Goal: Task Accomplishment & Management: Use online tool/utility

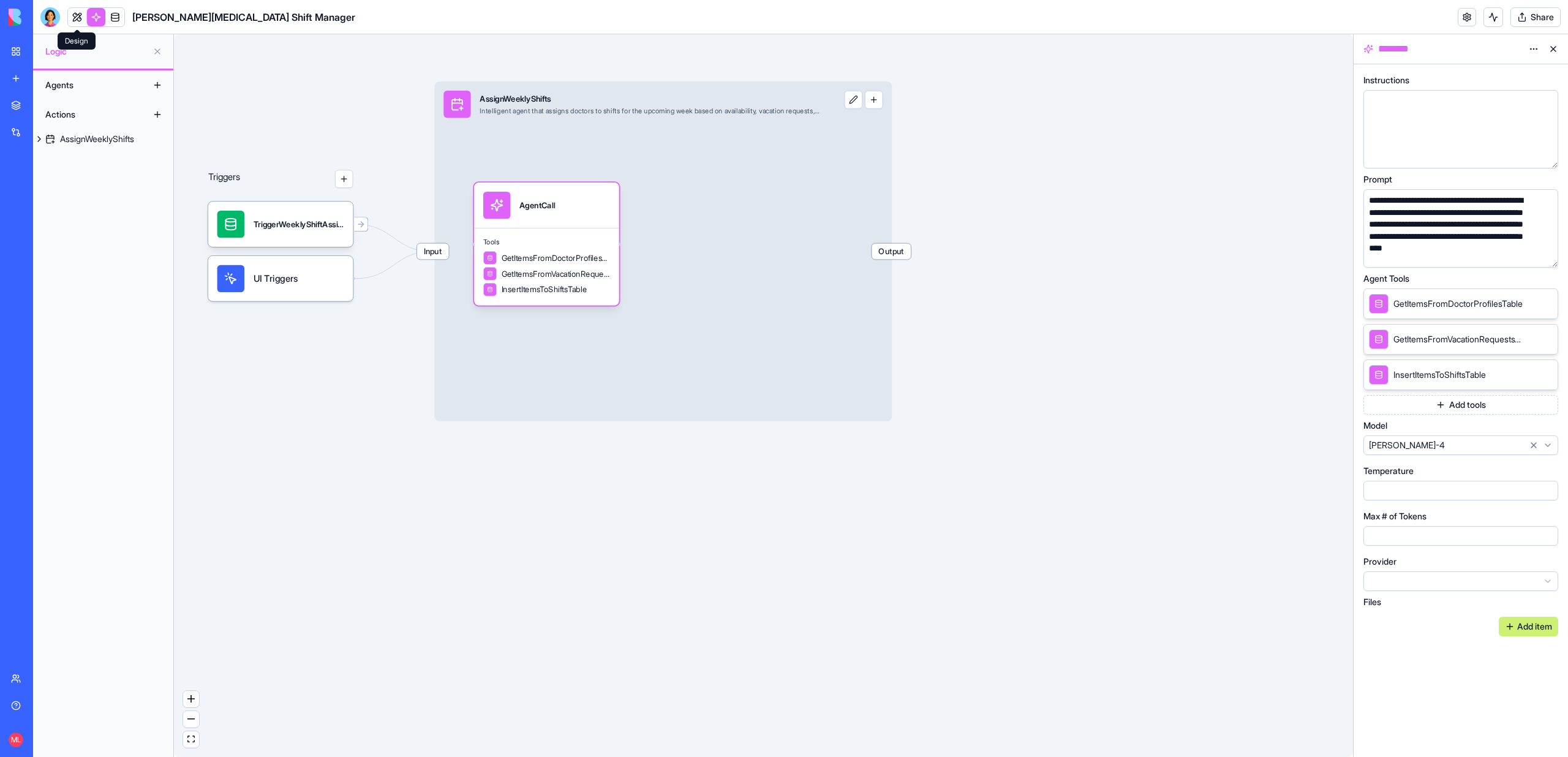
click at [77, 18] on link at bounding box center [77, 17] width 18 height 18
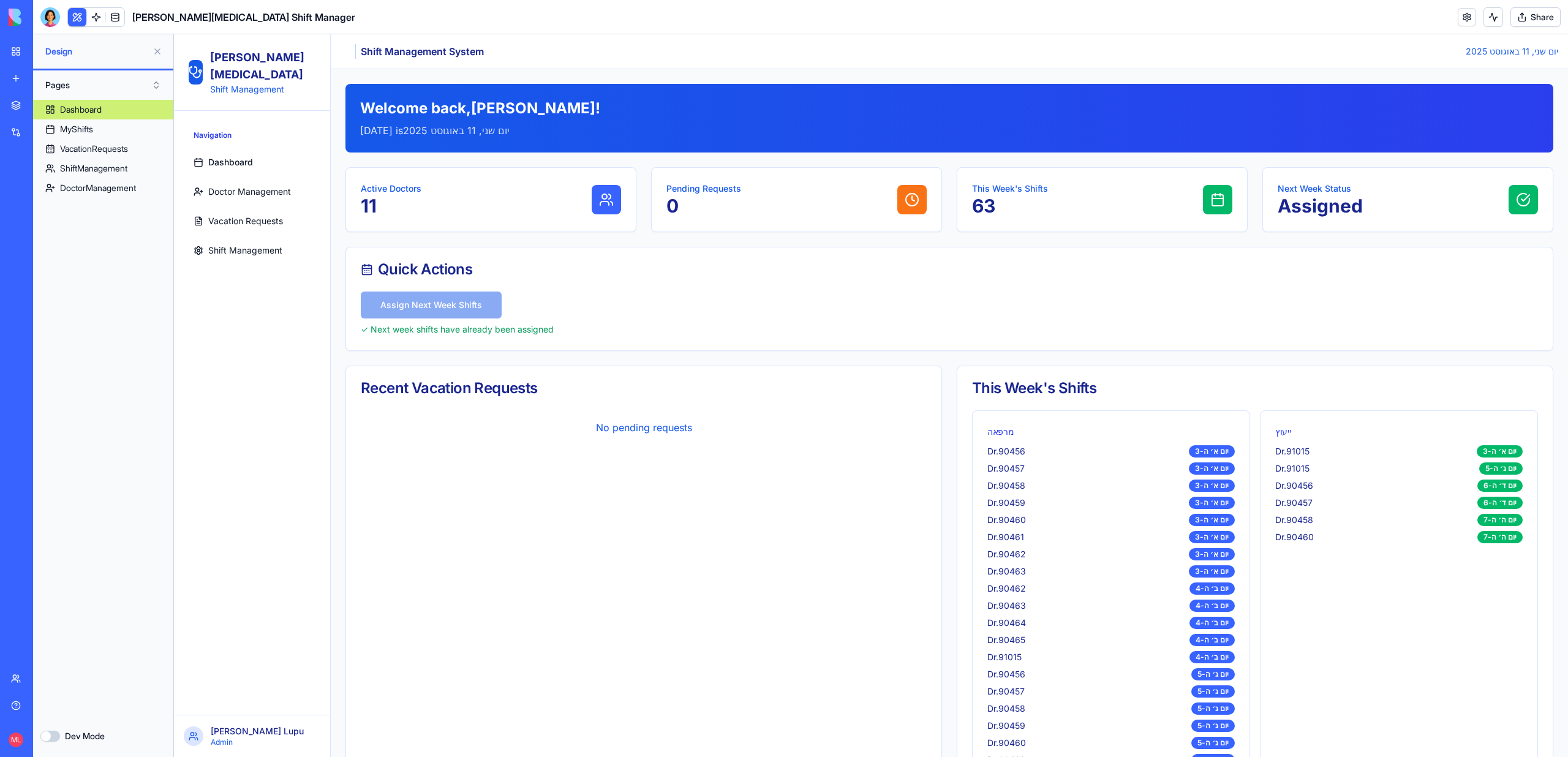
click at [228, 241] on link "Shift Management" at bounding box center [252, 250] width 127 height 24
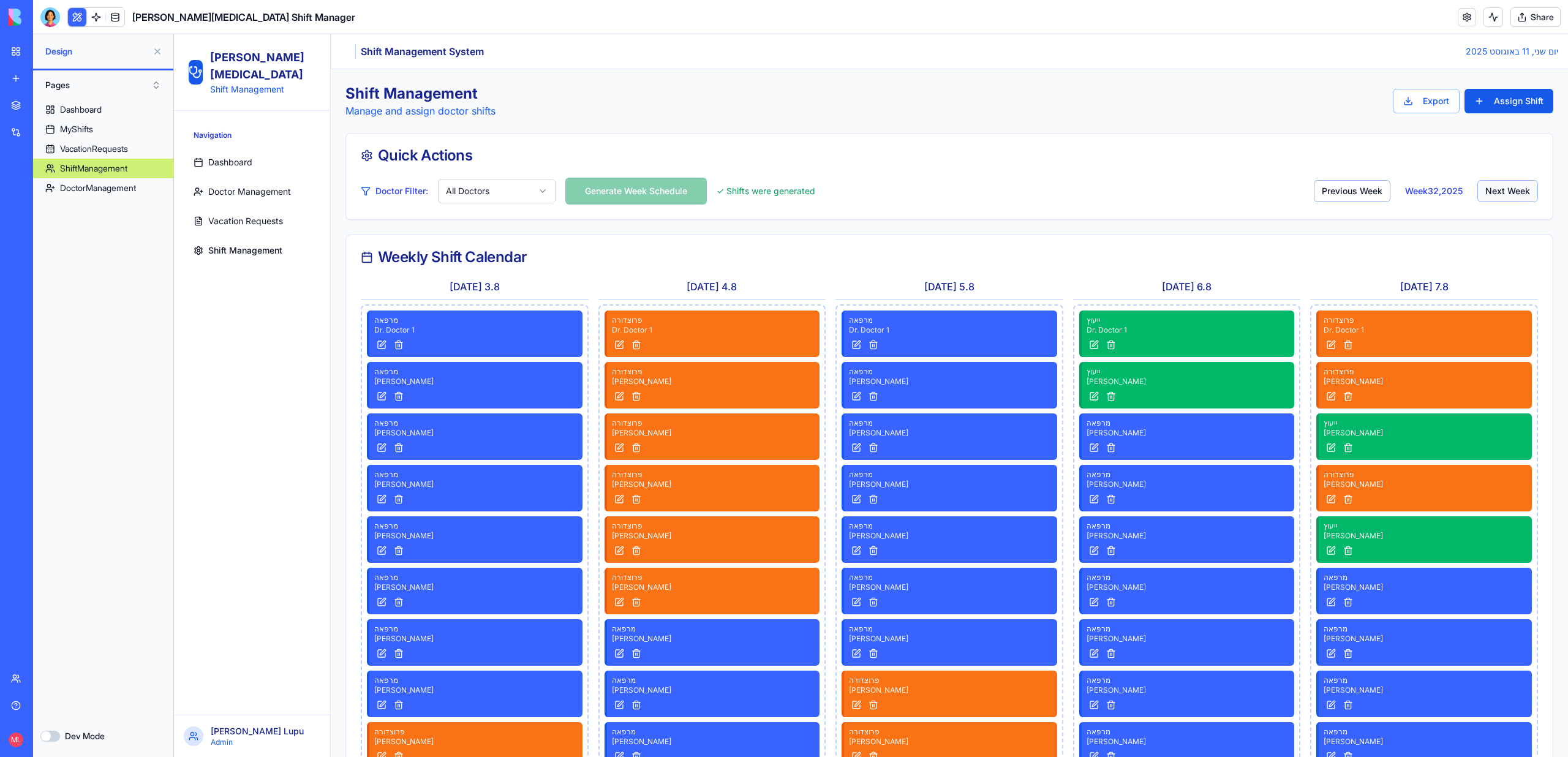
click at [1493, 194] on button "Next Week" at bounding box center [1507, 191] width 61 height 22
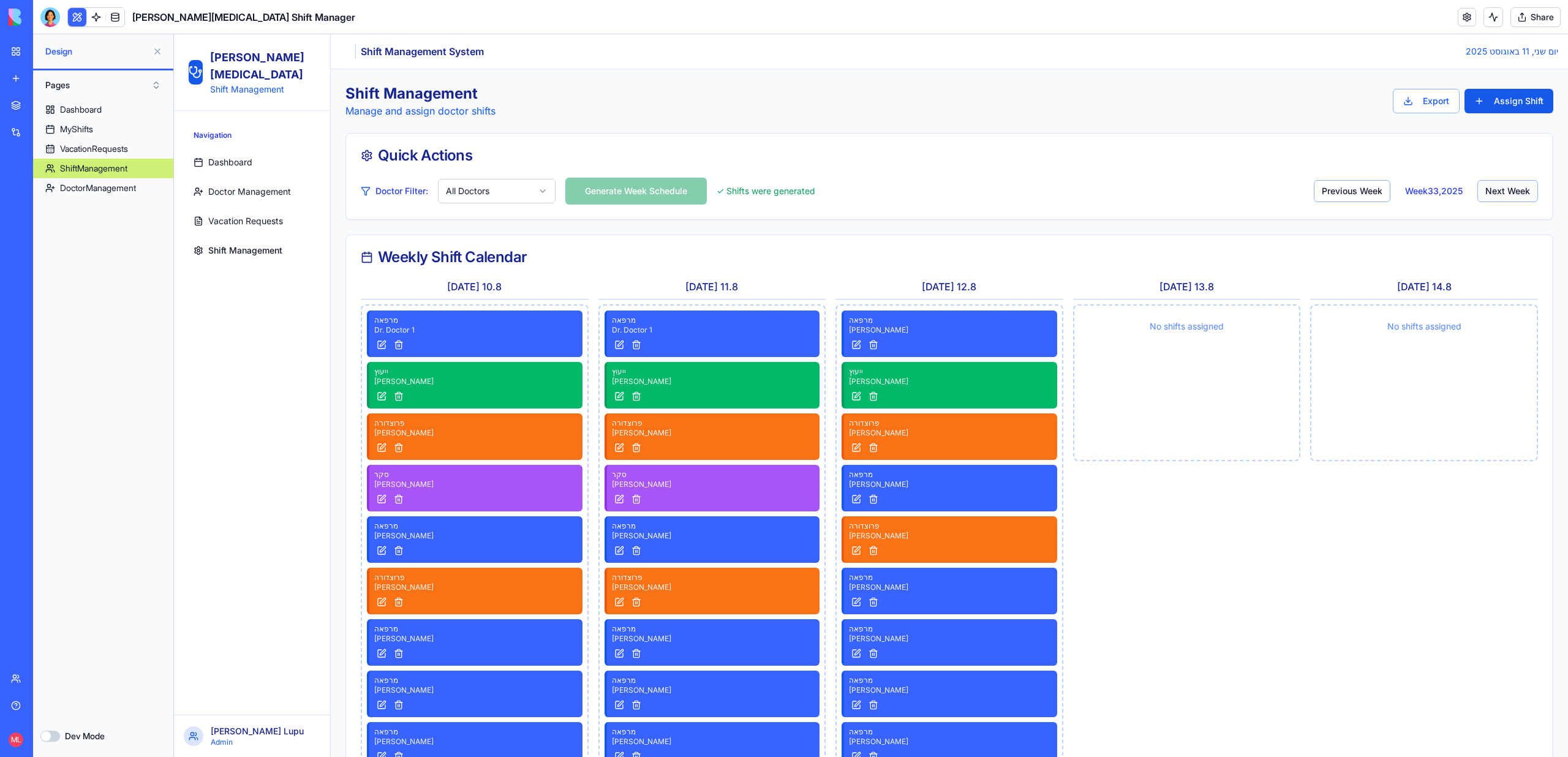
click at [1493, 194] on button "Next Week" at bounding box center [1507, 191] width 61 height 22
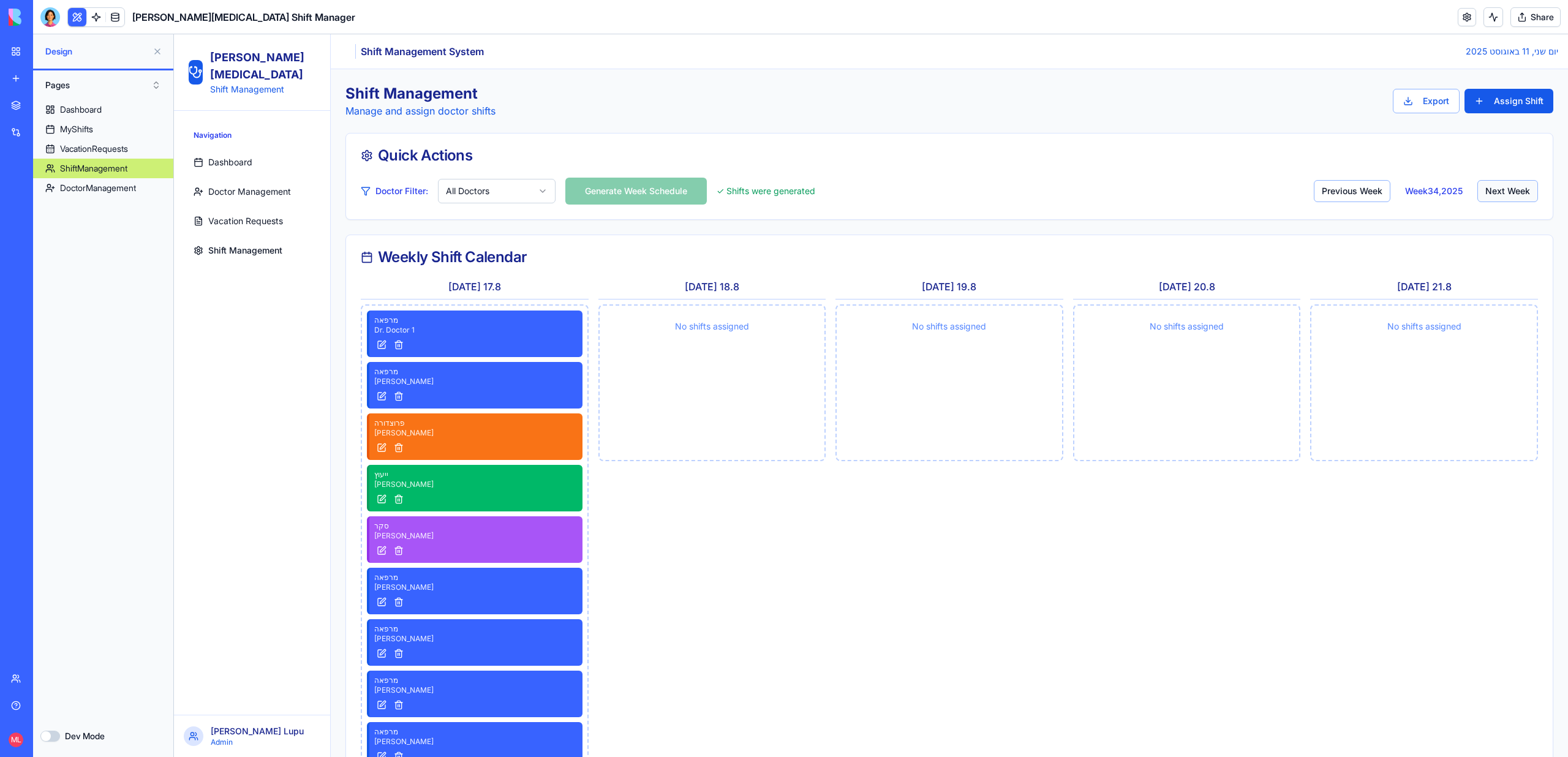
click at [1493, 194] on button "Next Week" at bounding box center [1507, 191] width 61 height 22
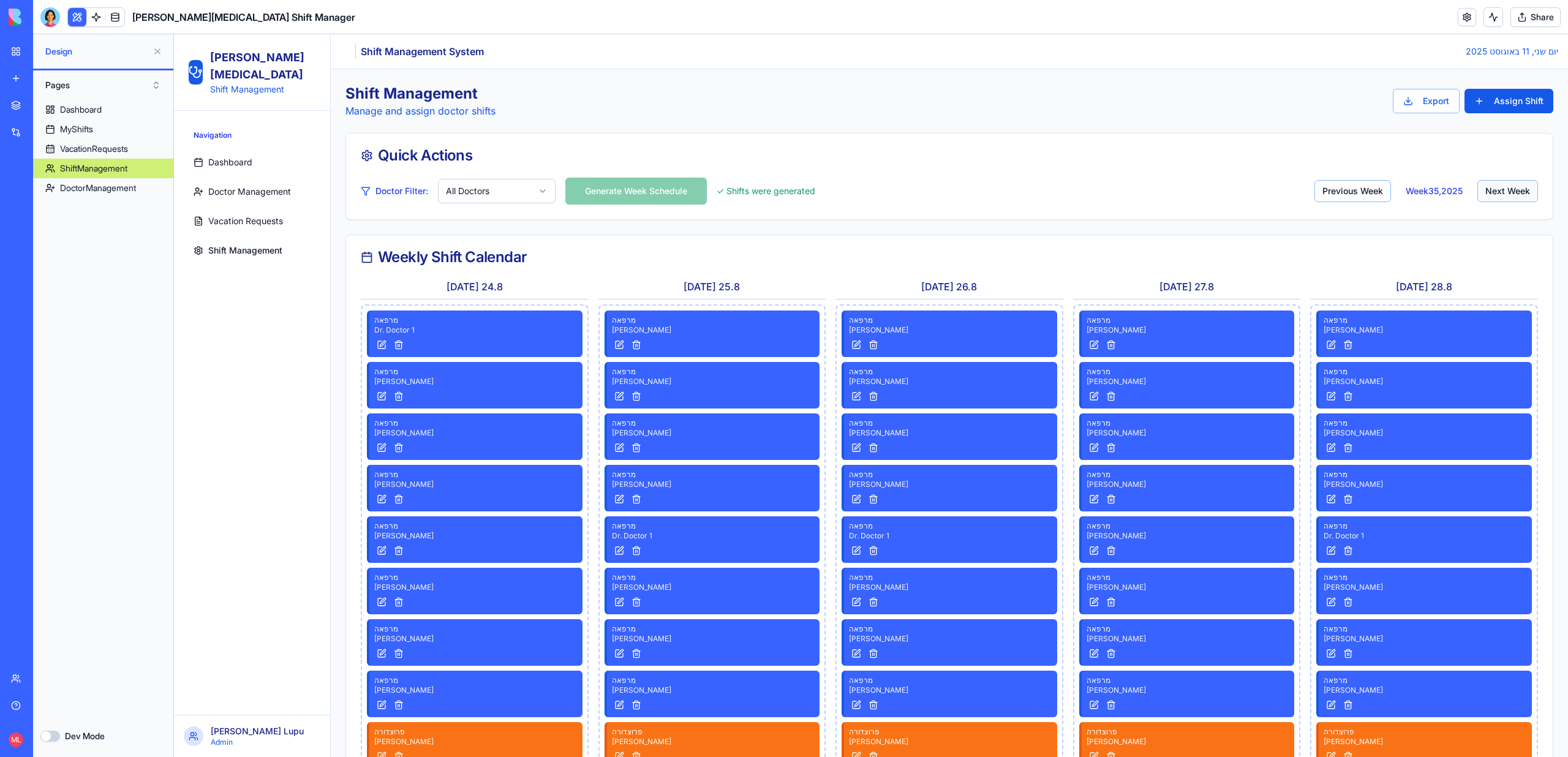
click at [1493, 194] on button "Next Week" at bounding box center [1507, 191] width 61 height 22
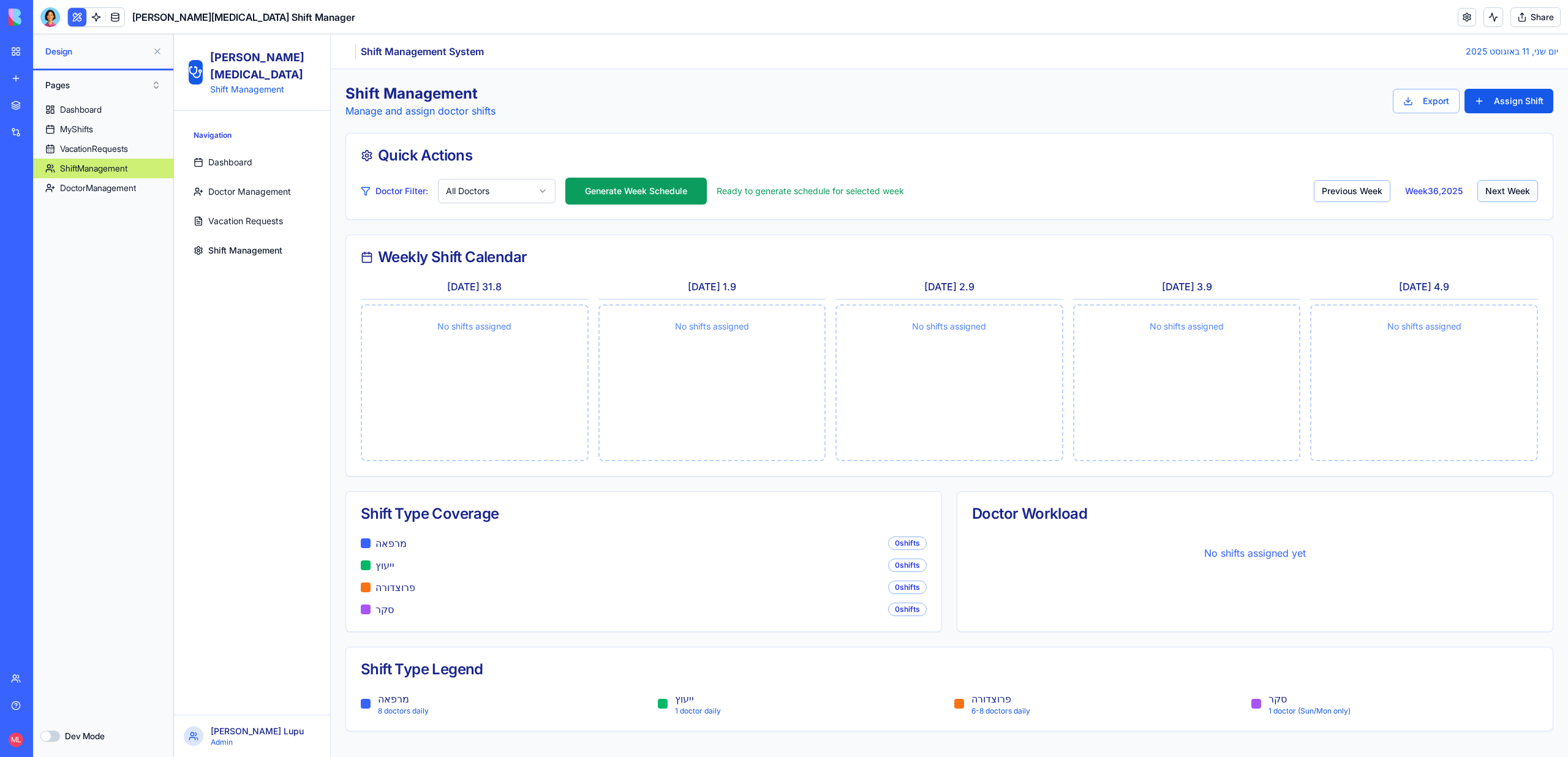
click at [1493, 194] on button "Next Week" at bounding box center [1507, 191] width 61 height 22
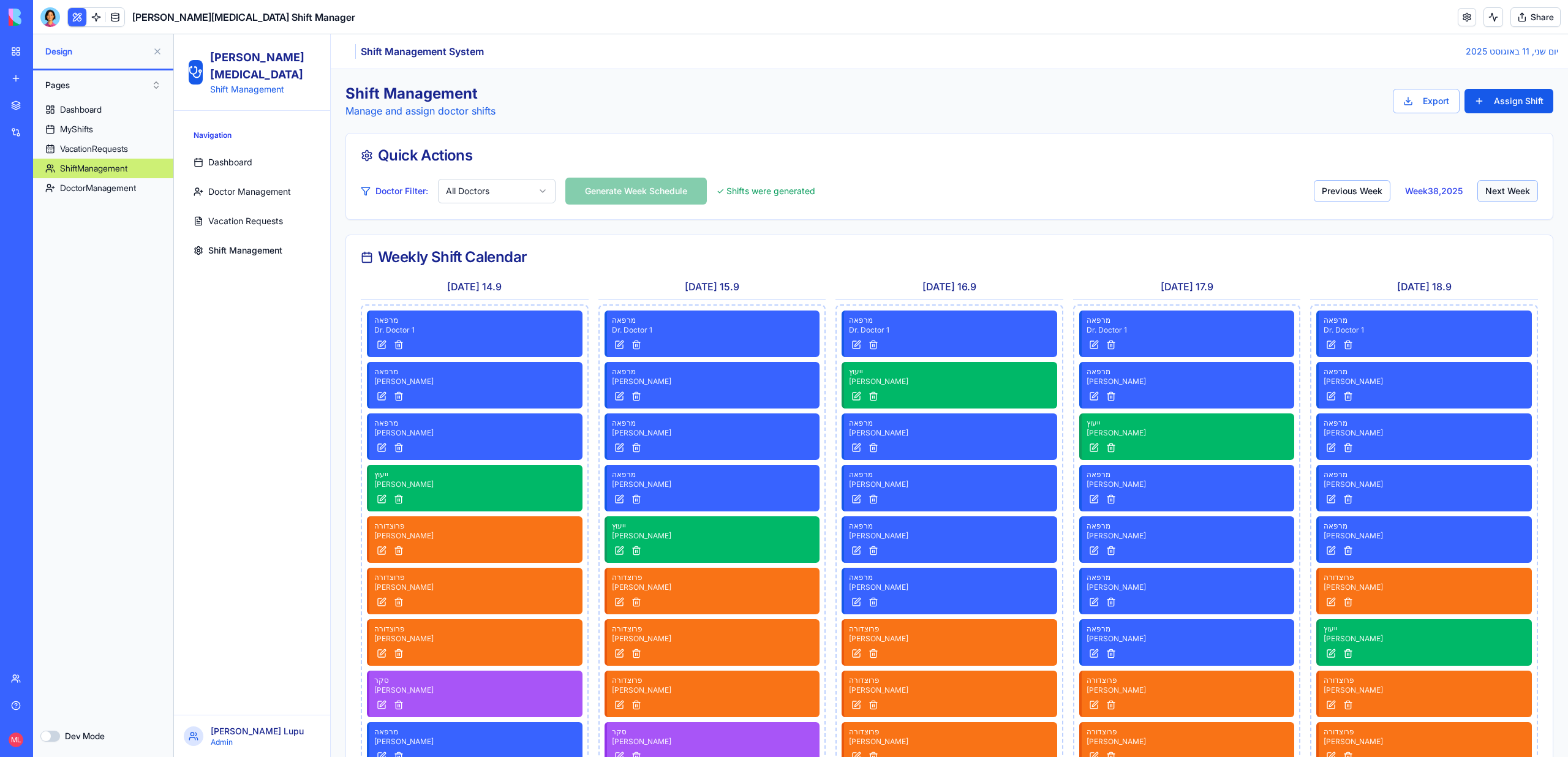
click at [1493, 194] on button "Next Week" at bounding box center [1507, 191] width 61 height 22
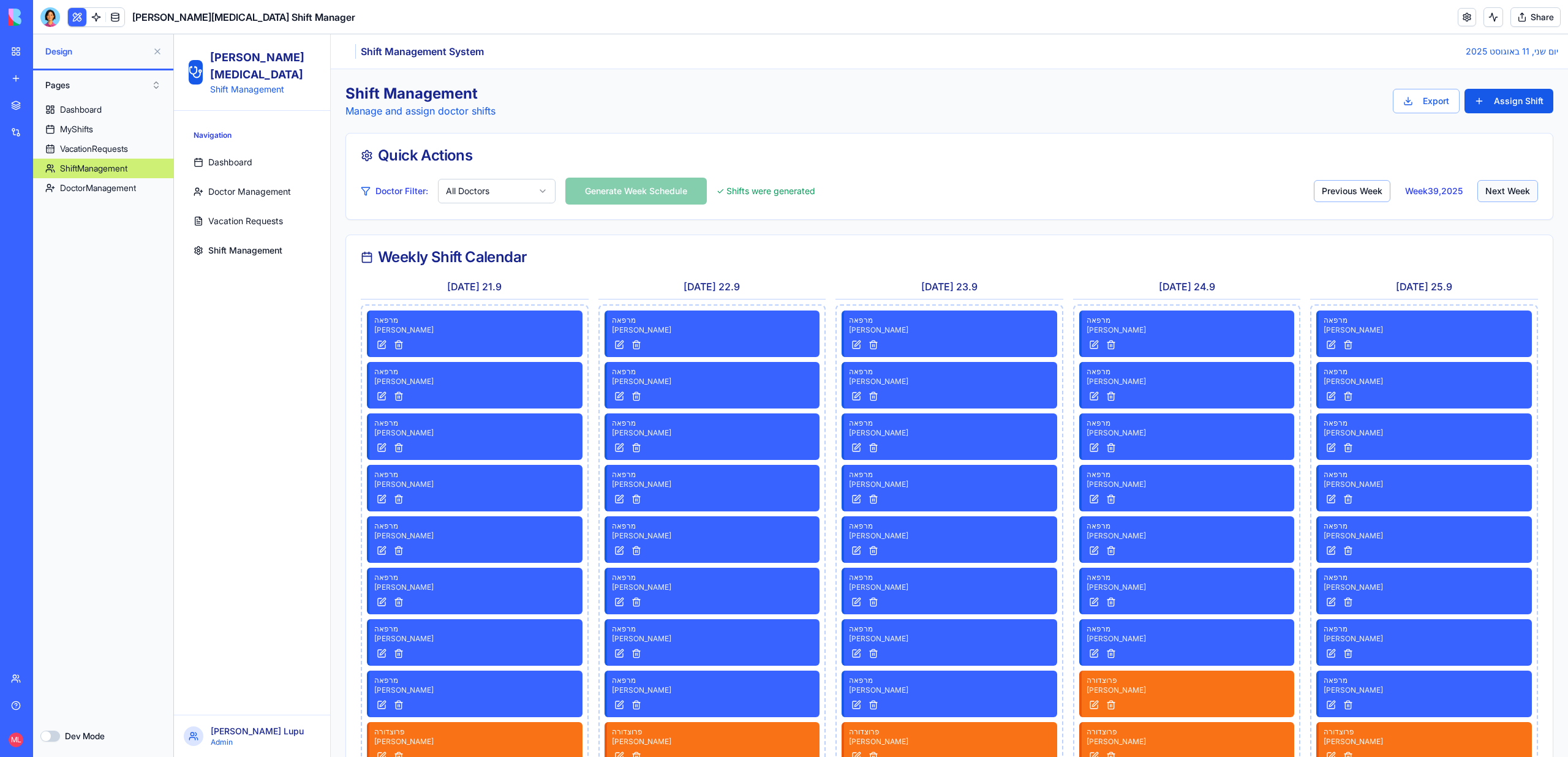
click at [1493, 194] on button "Next Week" at bounding box center [1507, 191] width 61 height 22
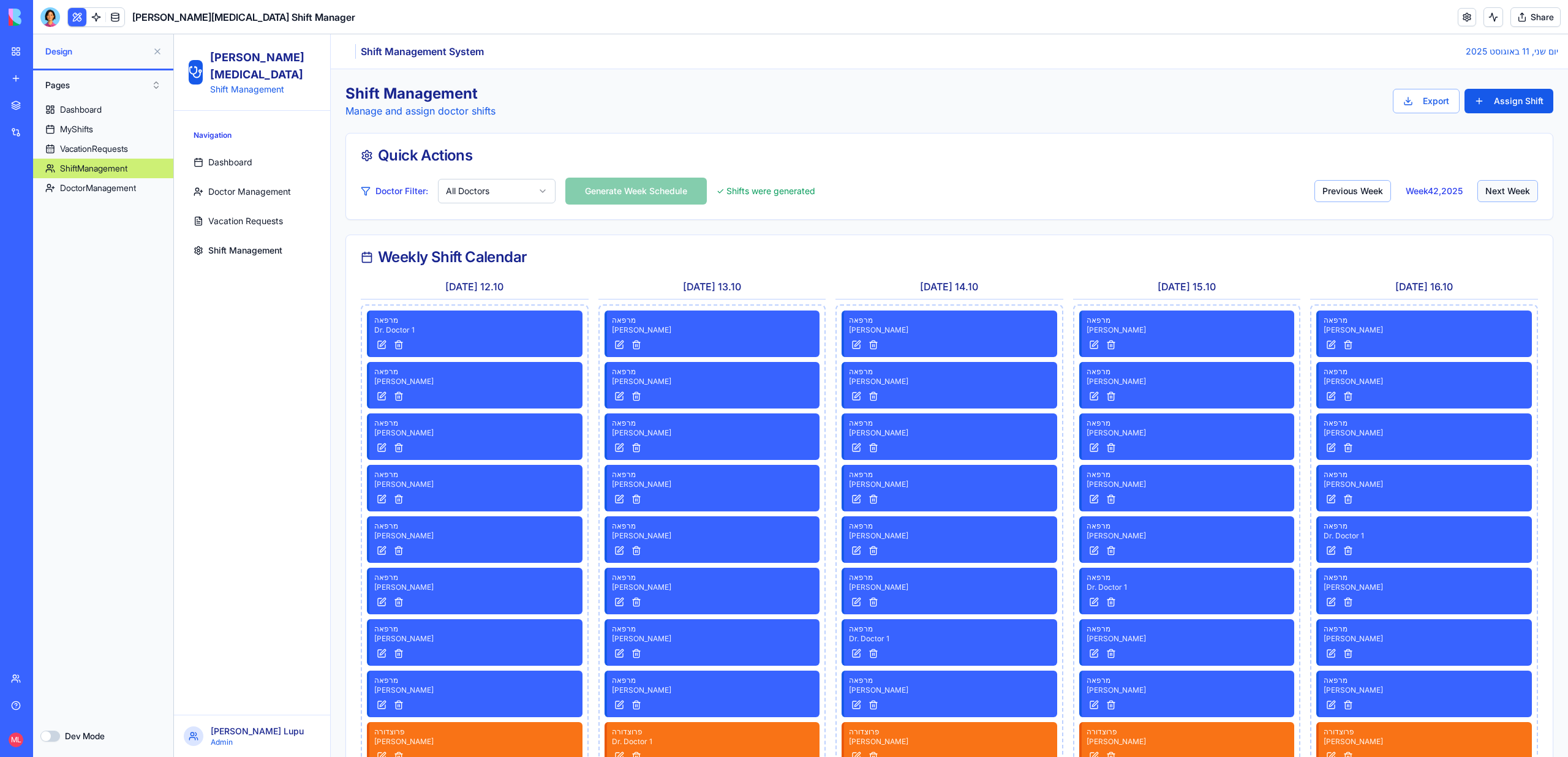
click at [1493, 194] on button "Next Week" at bounding box center [1507, 191] width 61 height 22
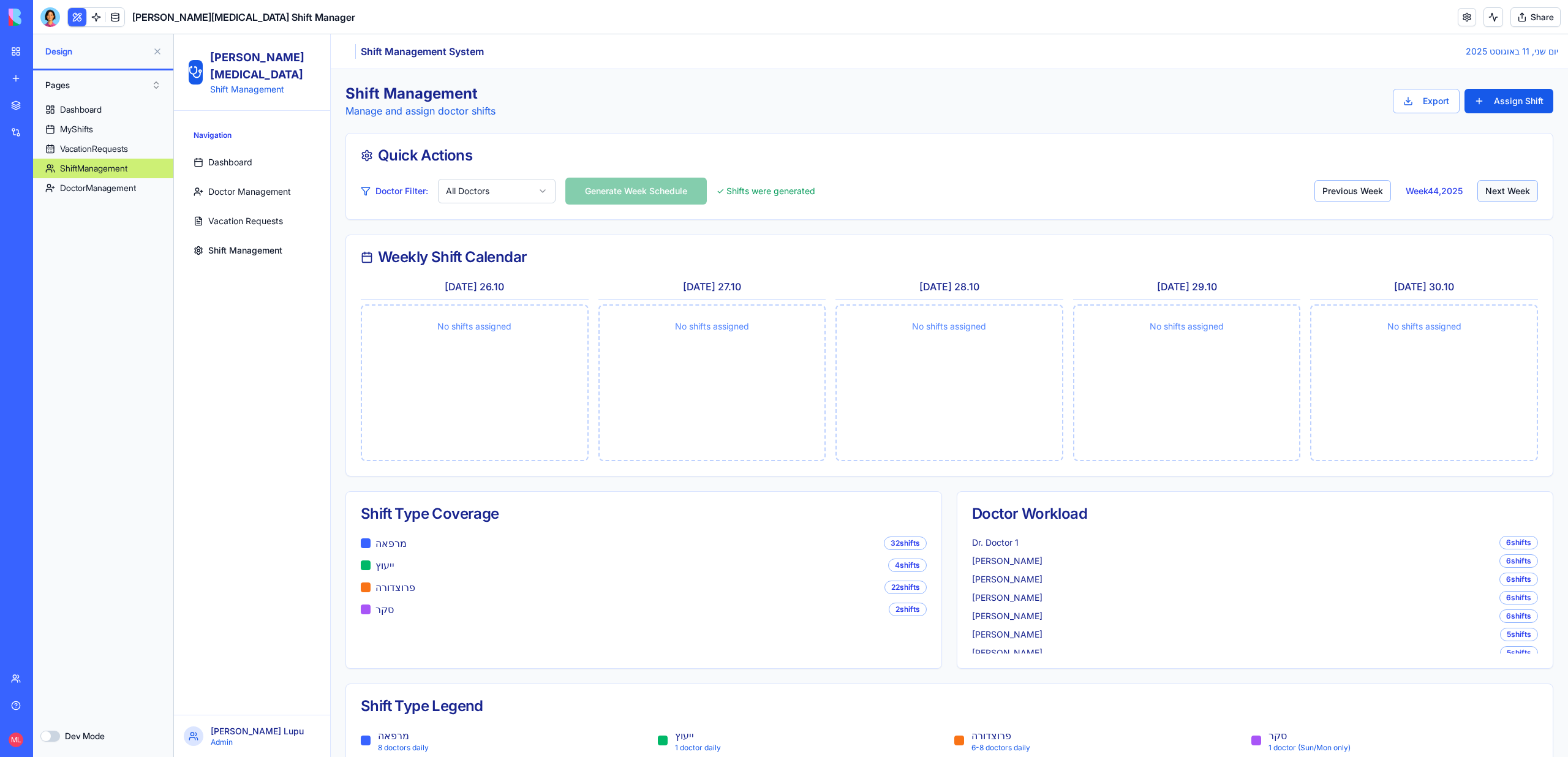
click at [1493, 194] on button "Next Week" at bounding box center [1507, 191] width 61 height 22
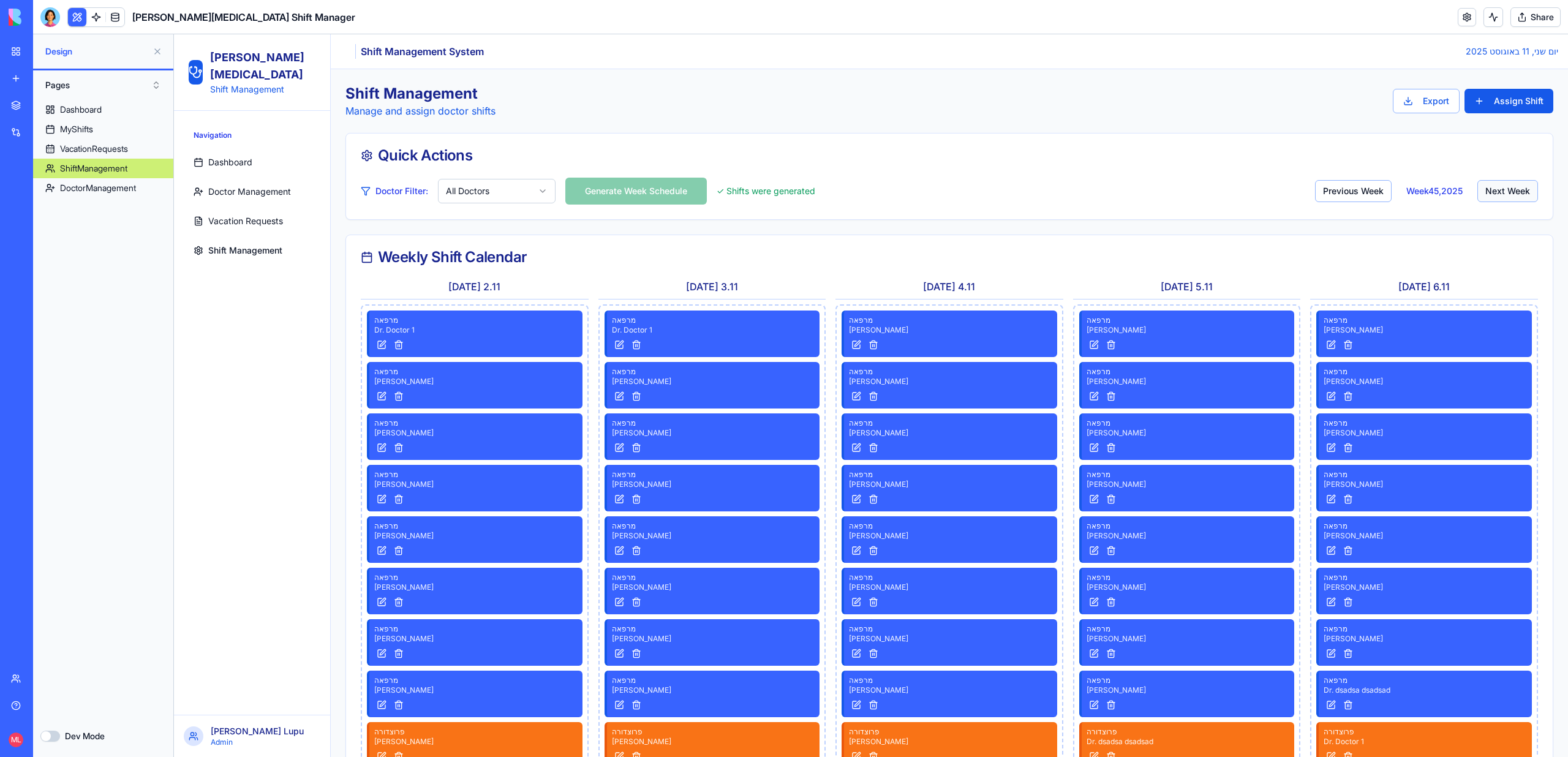
click at [1493, 194] on button "Next Week" at bounding box center [1507, 191] width 61 height 22
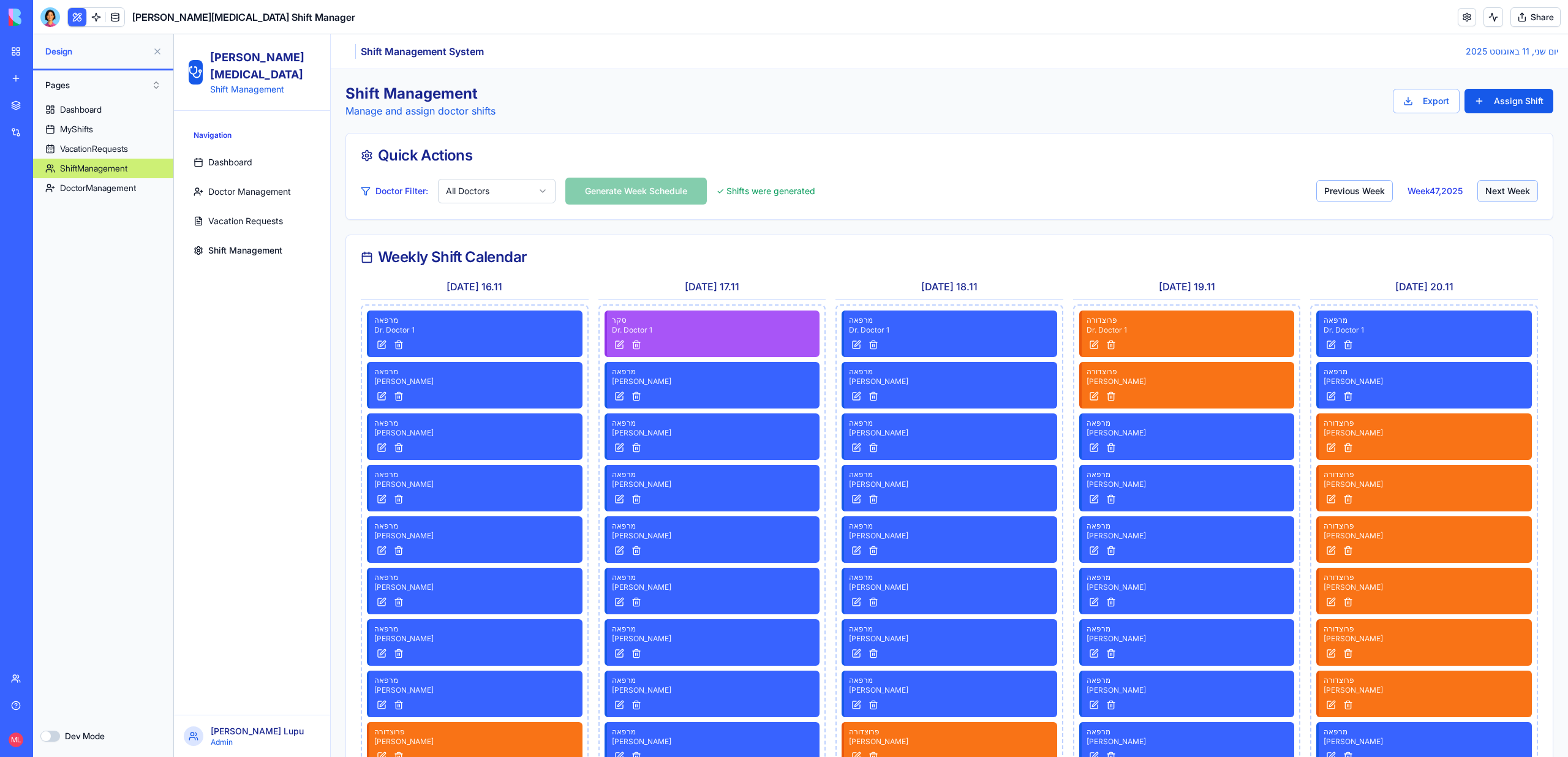
click at [1493, 194] on button "Next Week" at bounding box center [1507, 191] width 61 height 22
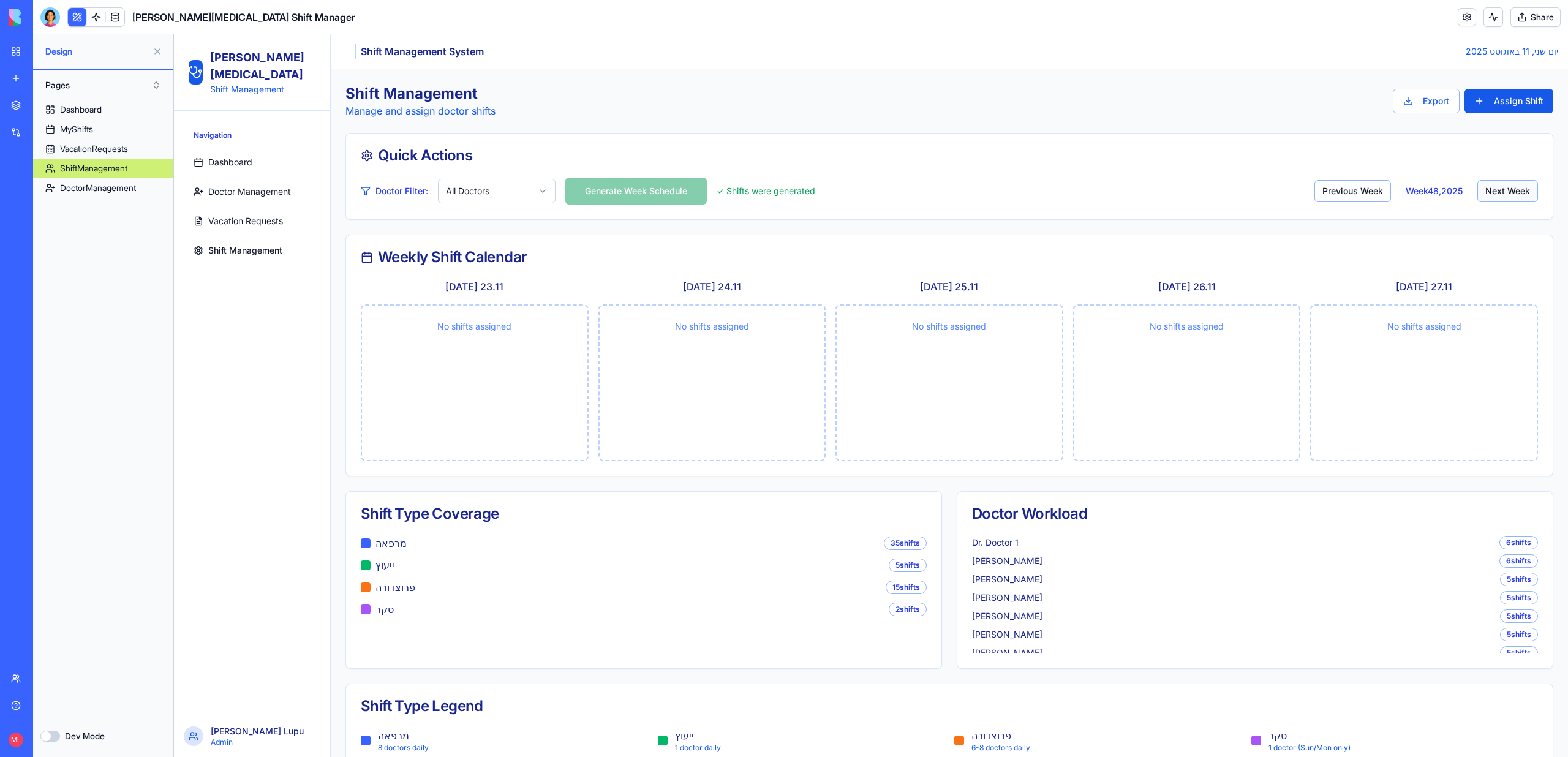
click at [1493, 194] on button "Next Week" at bounding box center [1507, 191] width 61 height 22
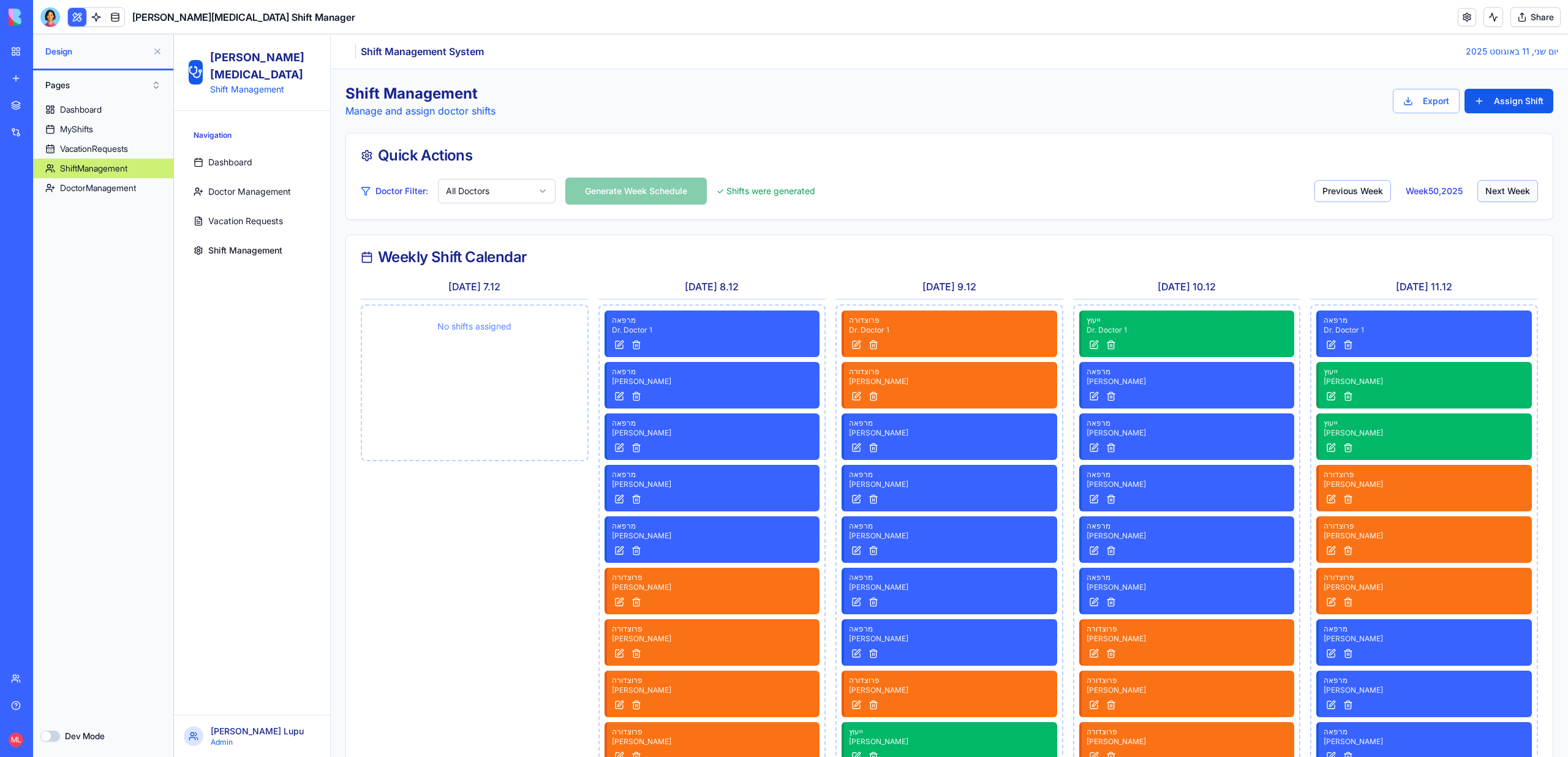
click at [1493, 194] on button "Next Week" at bounding box center [1507, 191] width 61 height 22
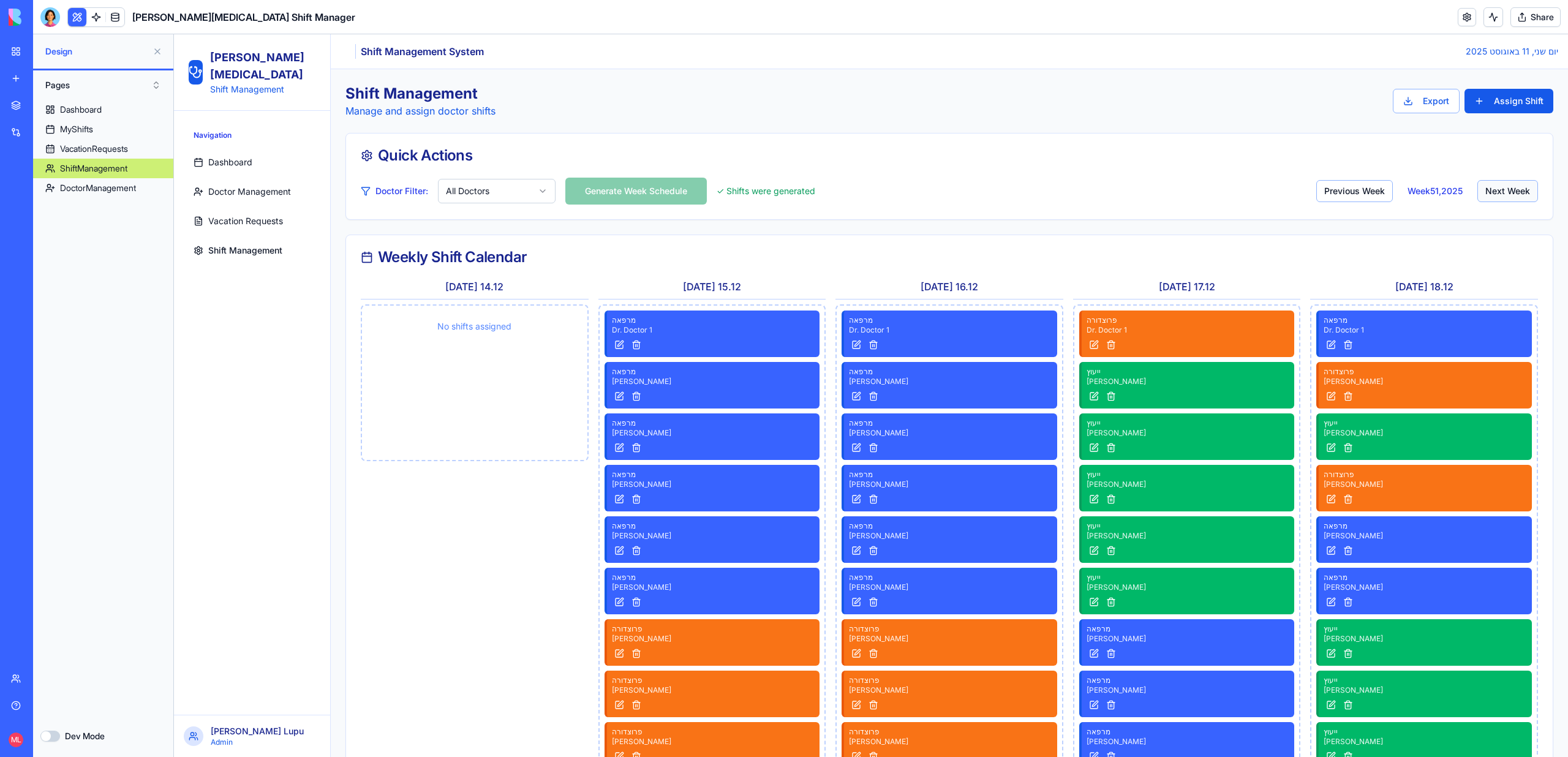
click at [1493, 194] on button "Next Week" at bounding box center [1507, 191] width 61 height 22
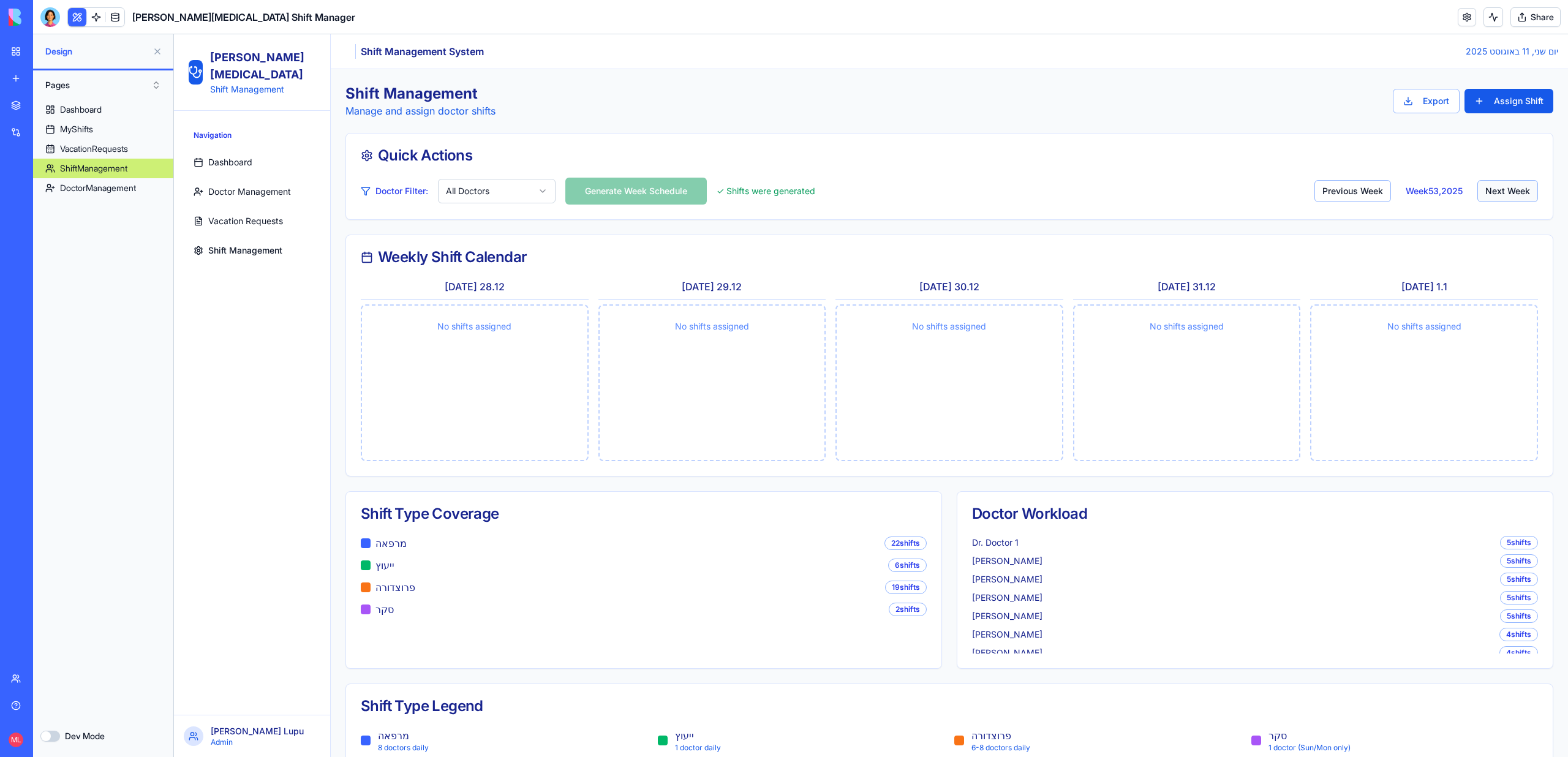
click at [1493, 194] on button "Next Week" at bounding box center [1507, 191] width 61 height 22
click at [1326, 183] on button "Previous Week" at bounding box center [1353, 191] width 77 height 22
click at [1329, 187] on button "Previous Week" at bounding box center [1353, 191] width 77 height 22
click at [1523, 181] on button "Next Week" at bounding box center [1507, 191] width 61 height 22
click at [1523, 184] on button "Next Week" at bounding box center [1507, 191] width 61 height 22
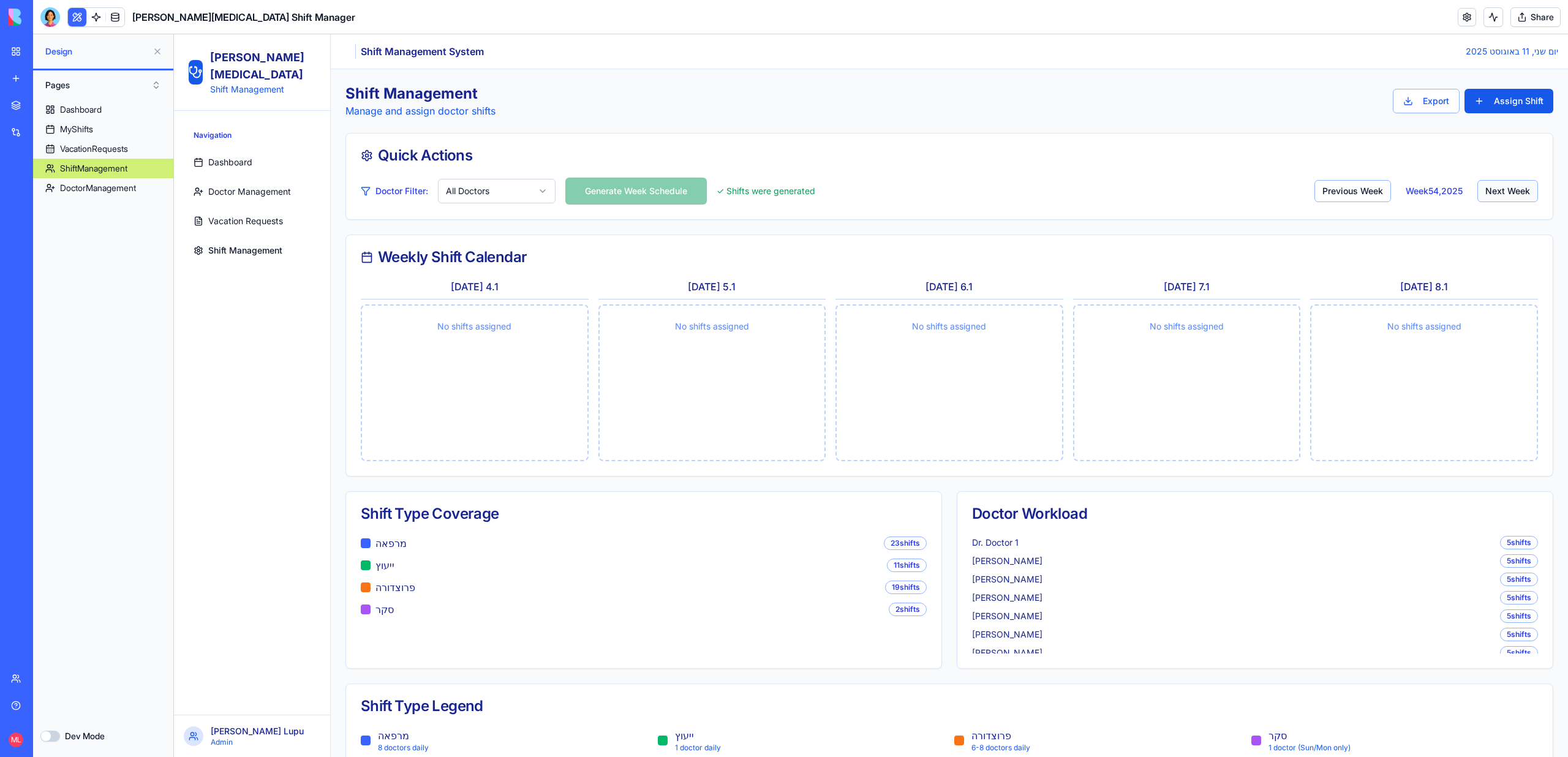
click at [1523, 190] on button "Next Week" at bounding box center [1507, 191] width 61 height 22
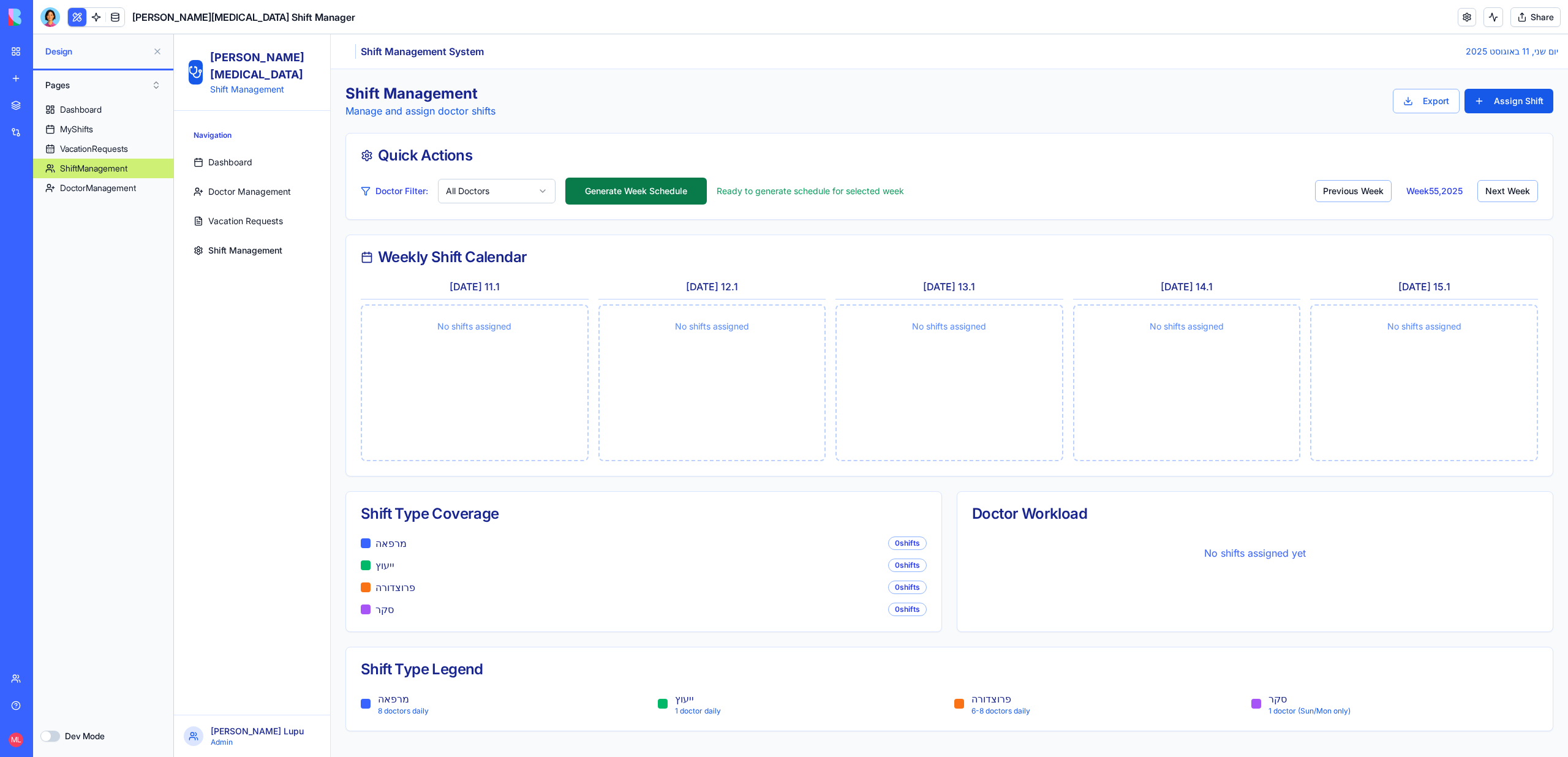
click at [625, 189] on button "Generate Week Schedule" at bounding box center [636, 191] width 141 height 27
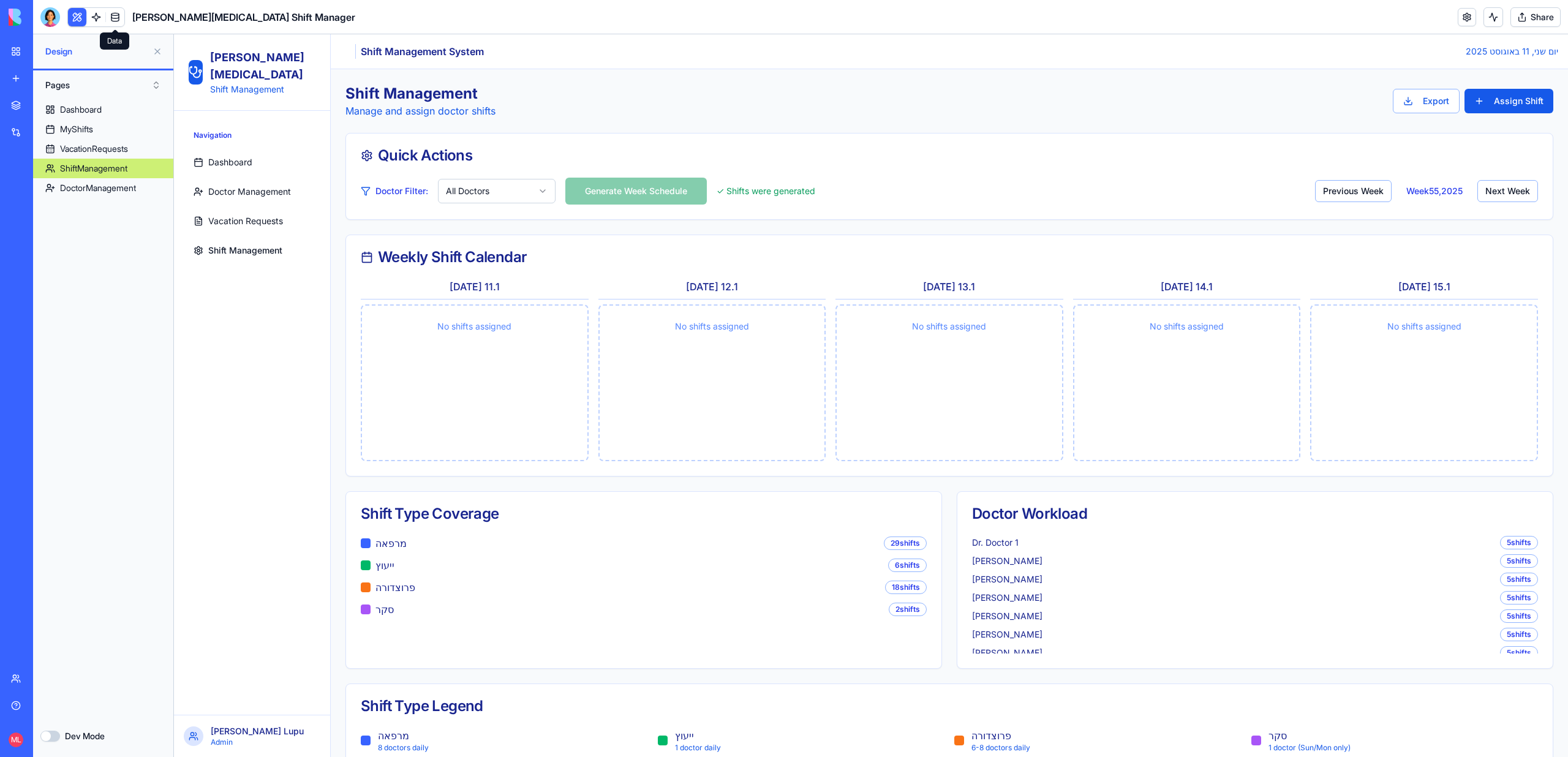
click at [119, 17] on link at bounding box center [115, 17] width 18 height 18
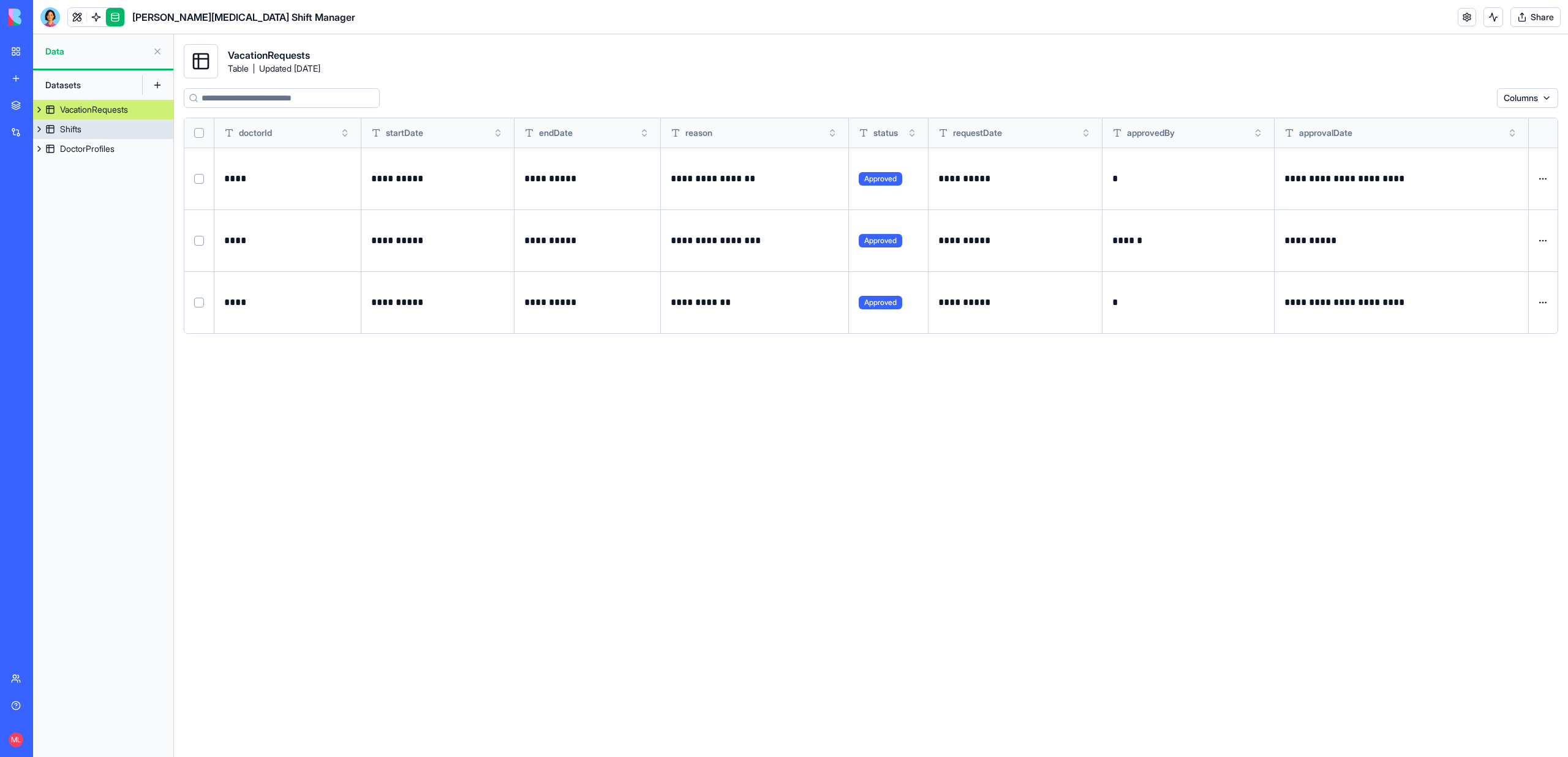
click at [67, 125] on div "Shifts" at bounding box center [70, 129] width 21 height 12
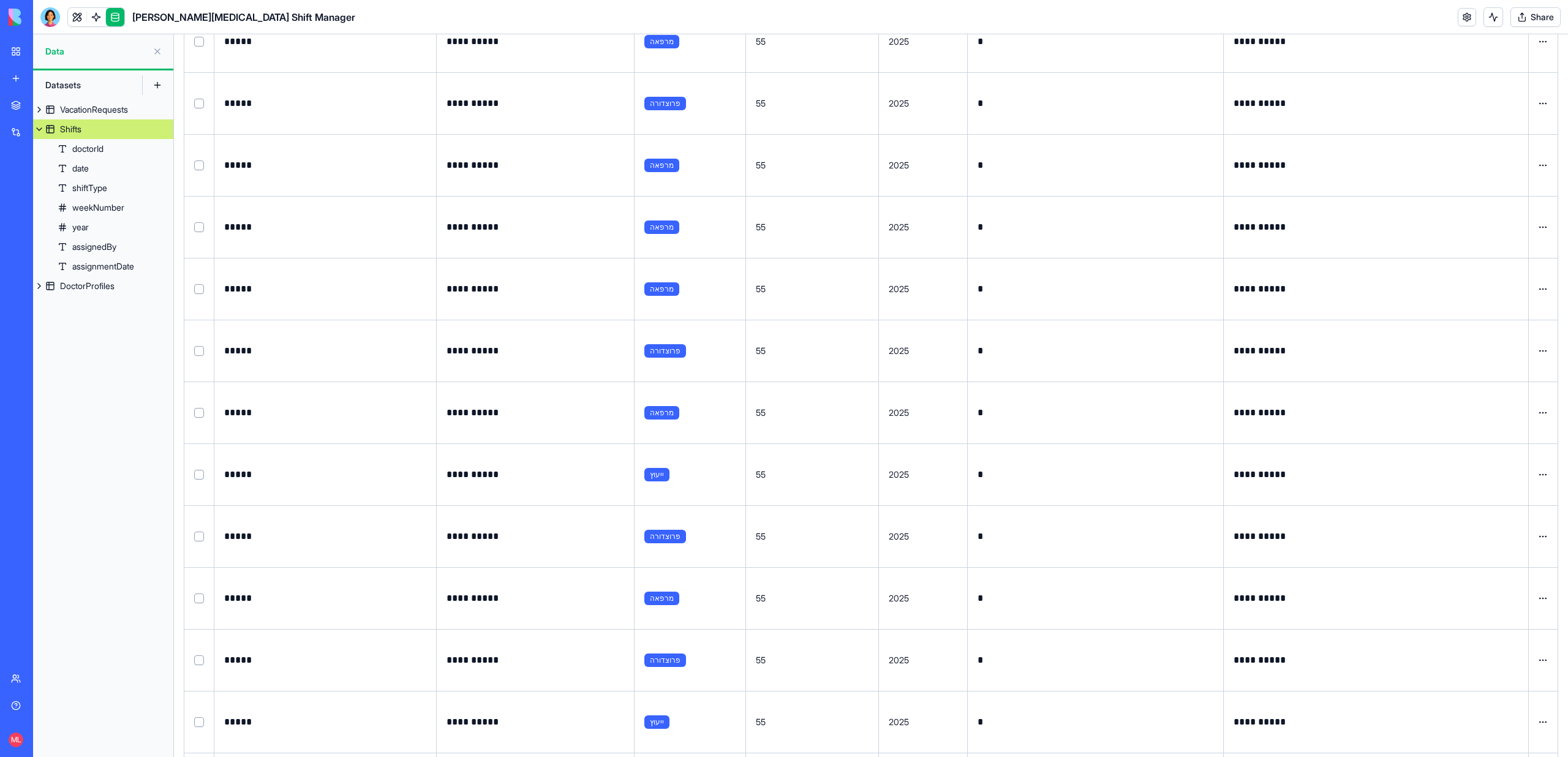
scroll to position [75031, 0]
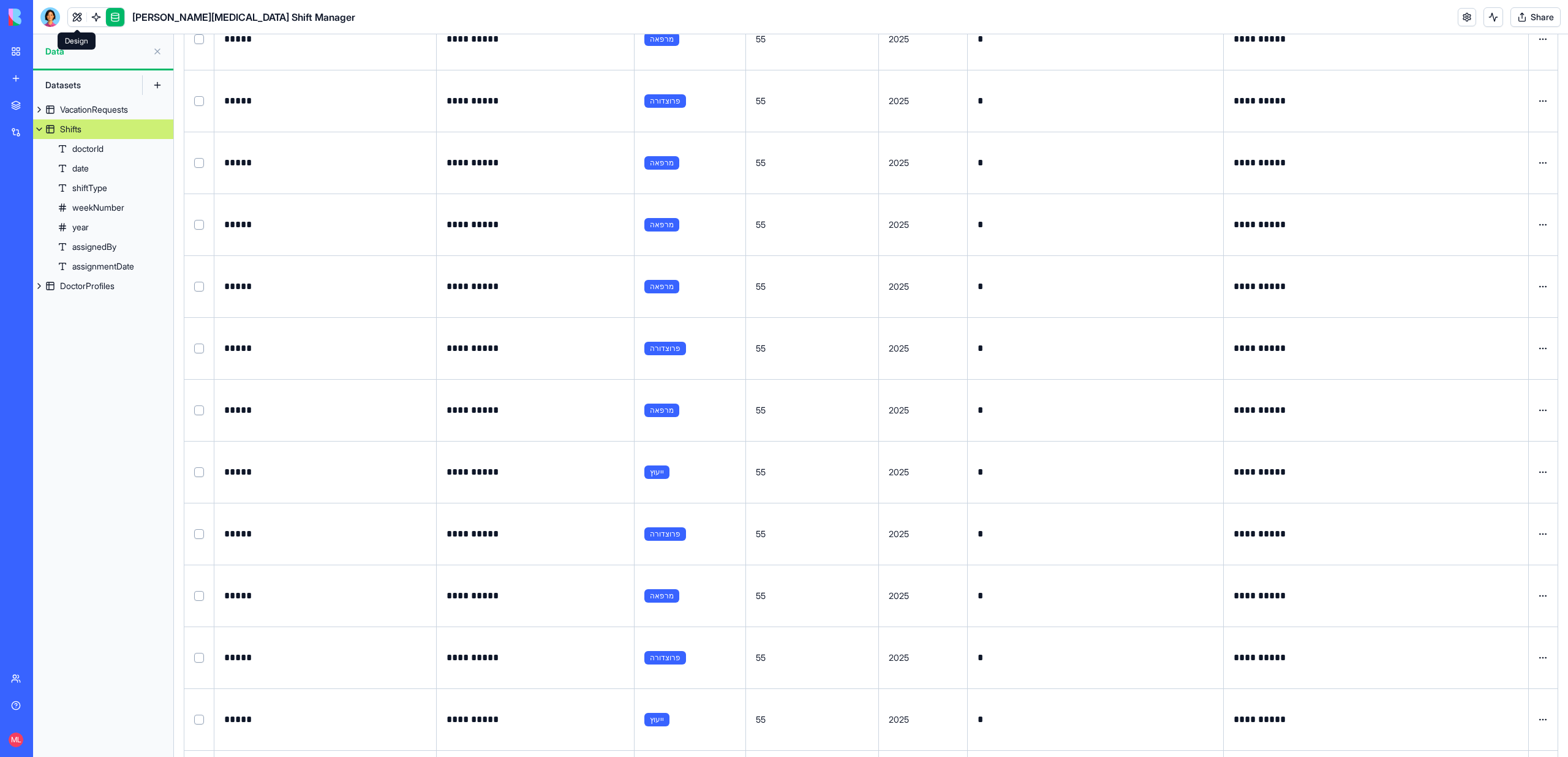
click at [67, 22] on div at bounding box center [96, 17] width 58 height 20
click at [73, 20] on link at bounding box center [77, 17] width 18 height 18
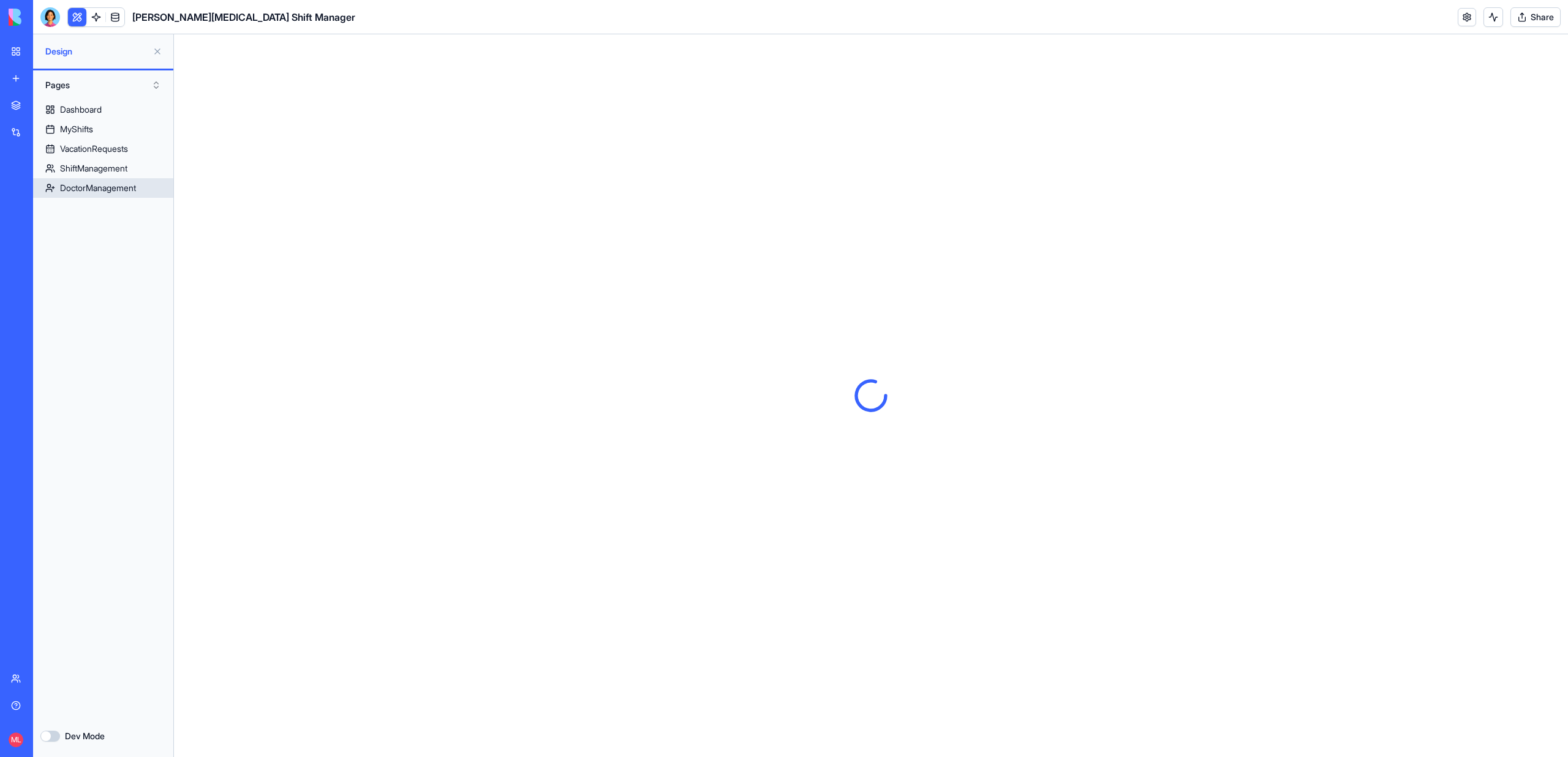
click at [81, 176] on link "ShiftManagement" at bounding box center [103, 168] width 141 height 20
click at [79, 171] on div "ShiftManagement" at bounding box center [94, 168] width 67 height 12
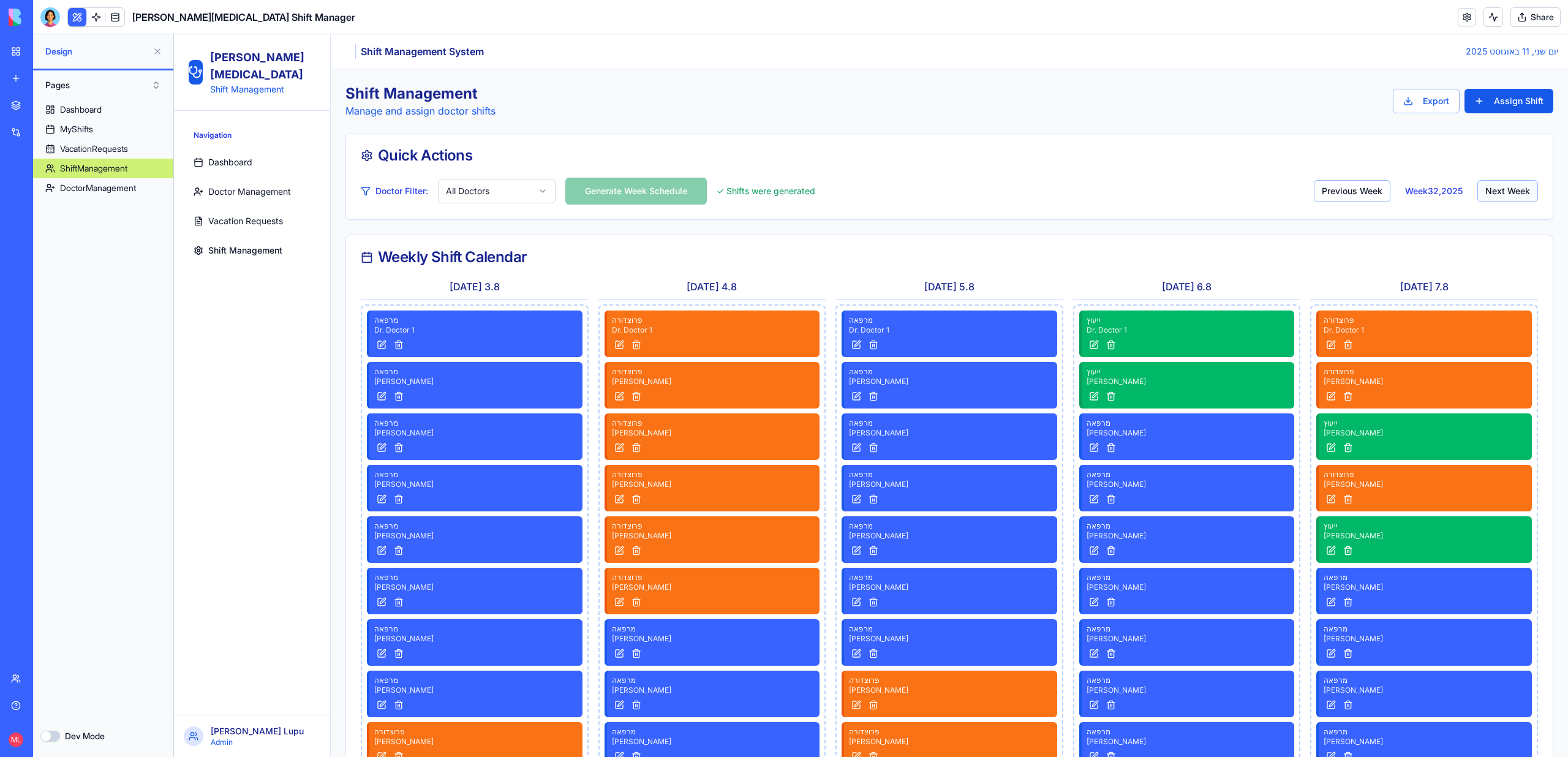
click at [1507, 198] on button "Next Week" at bounding box center [1507, 191] width 61 height 22
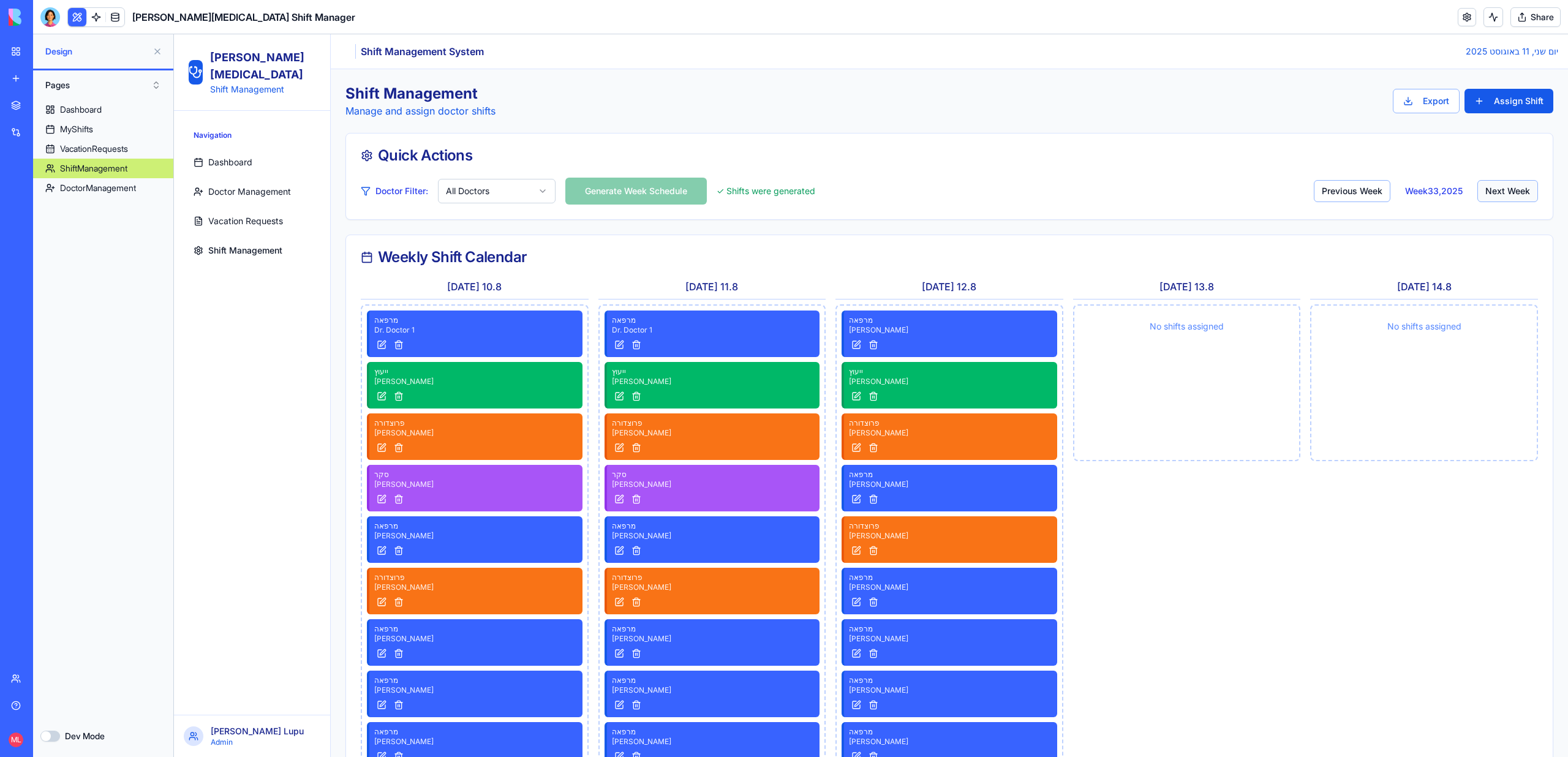
click at [1507, 198] on button "Next Week" at bounding box center [1507, 191] width 61 height 22
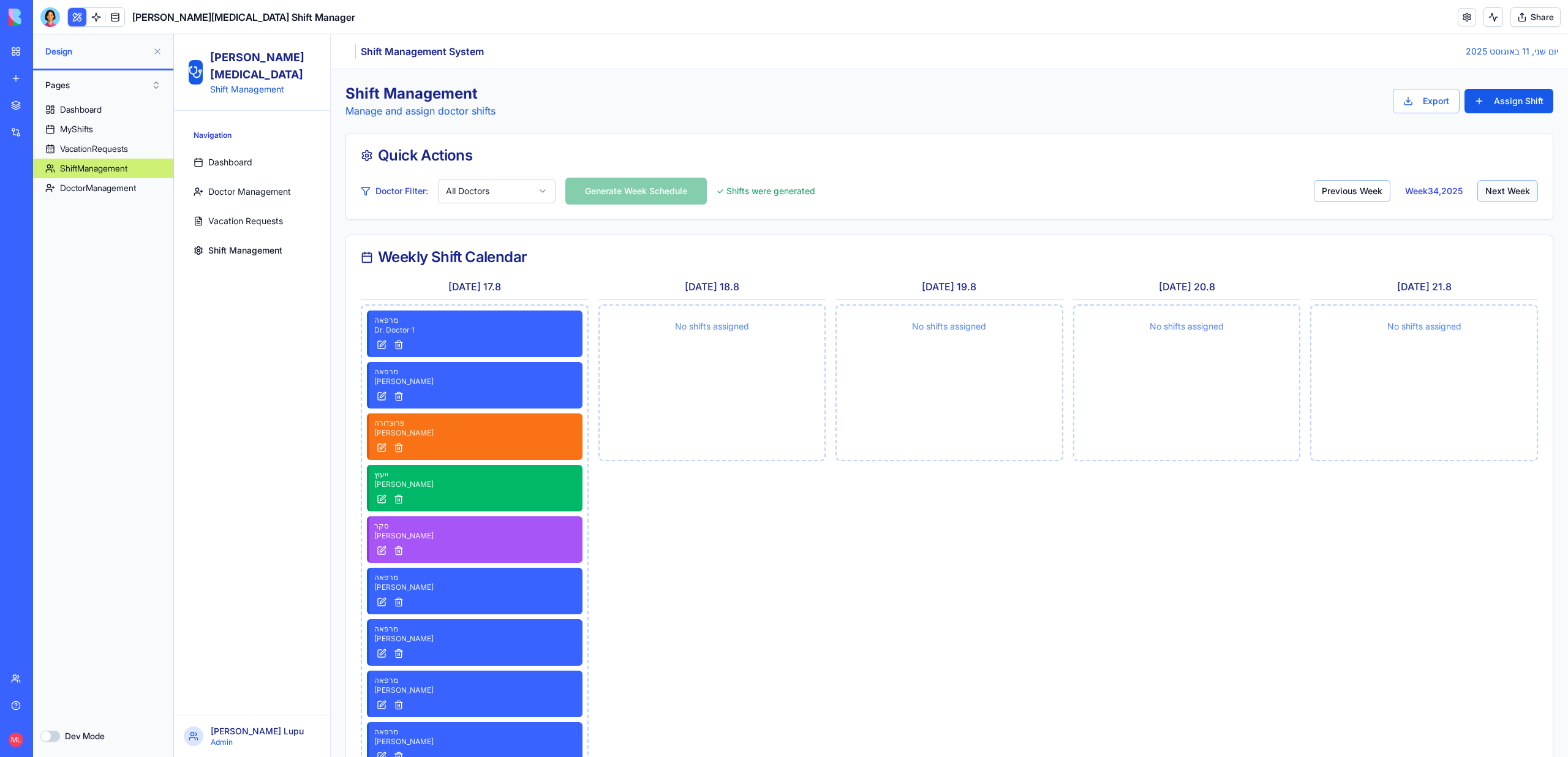
click at [1507, 198] on button "Next Week" at bounding box center [1507, 191] width 61 height 22
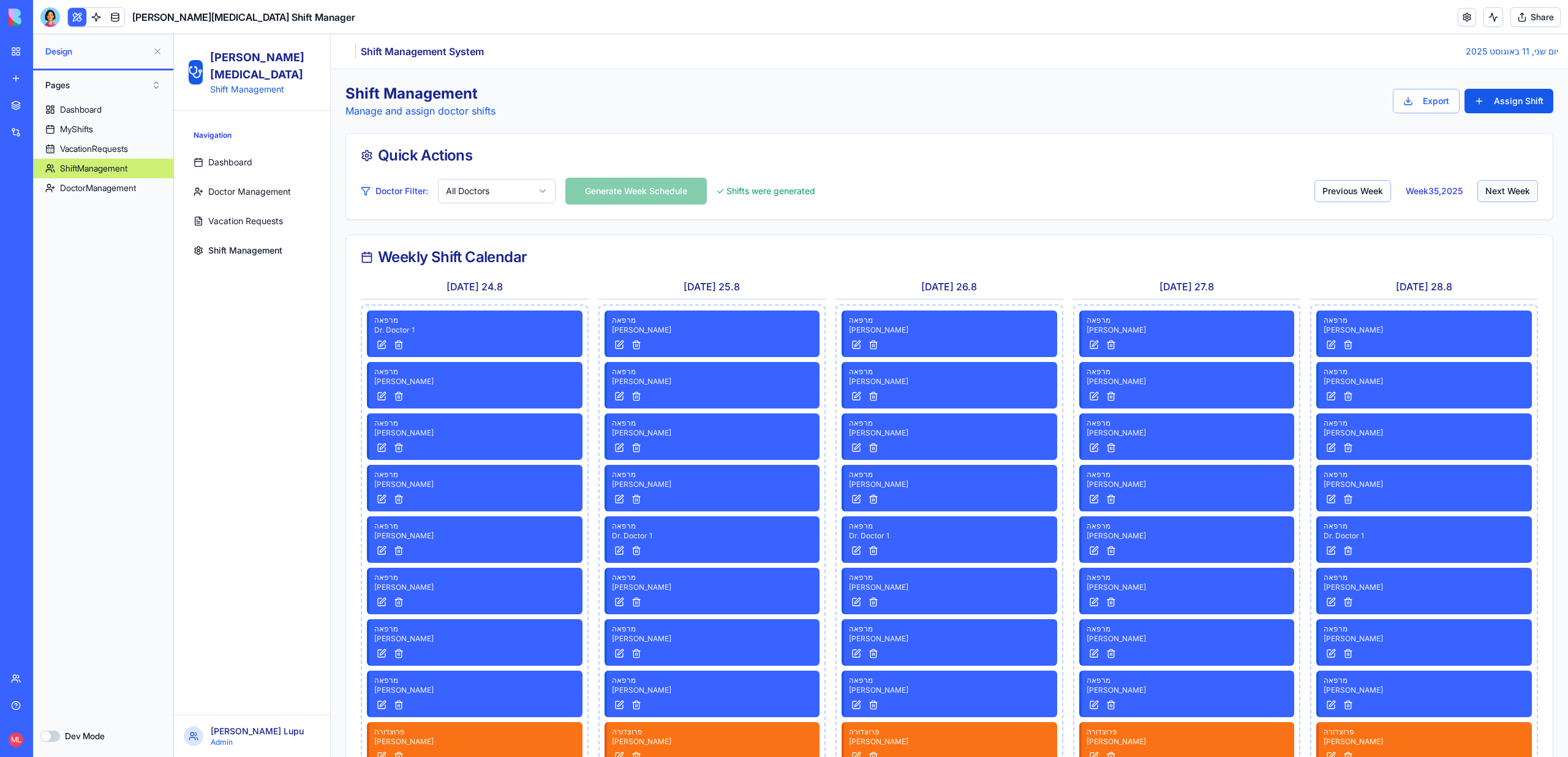
click at [1507, 198] on button "Next Week" at bounding box center [1507, 191] width 61 height 22
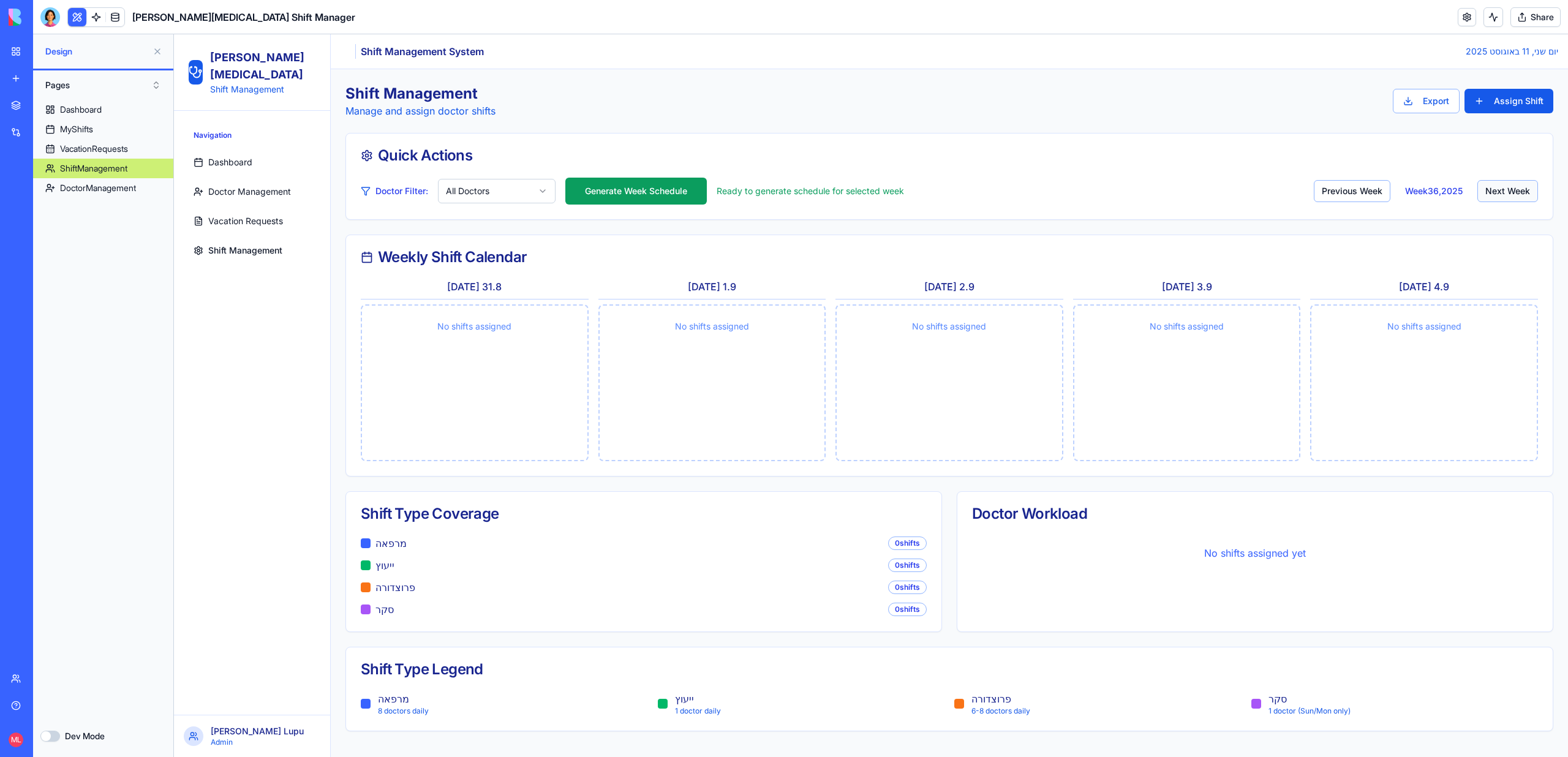
click at [1507, 198] on button "Next Week" at bounding box center [1507, 191] width 61 height 22
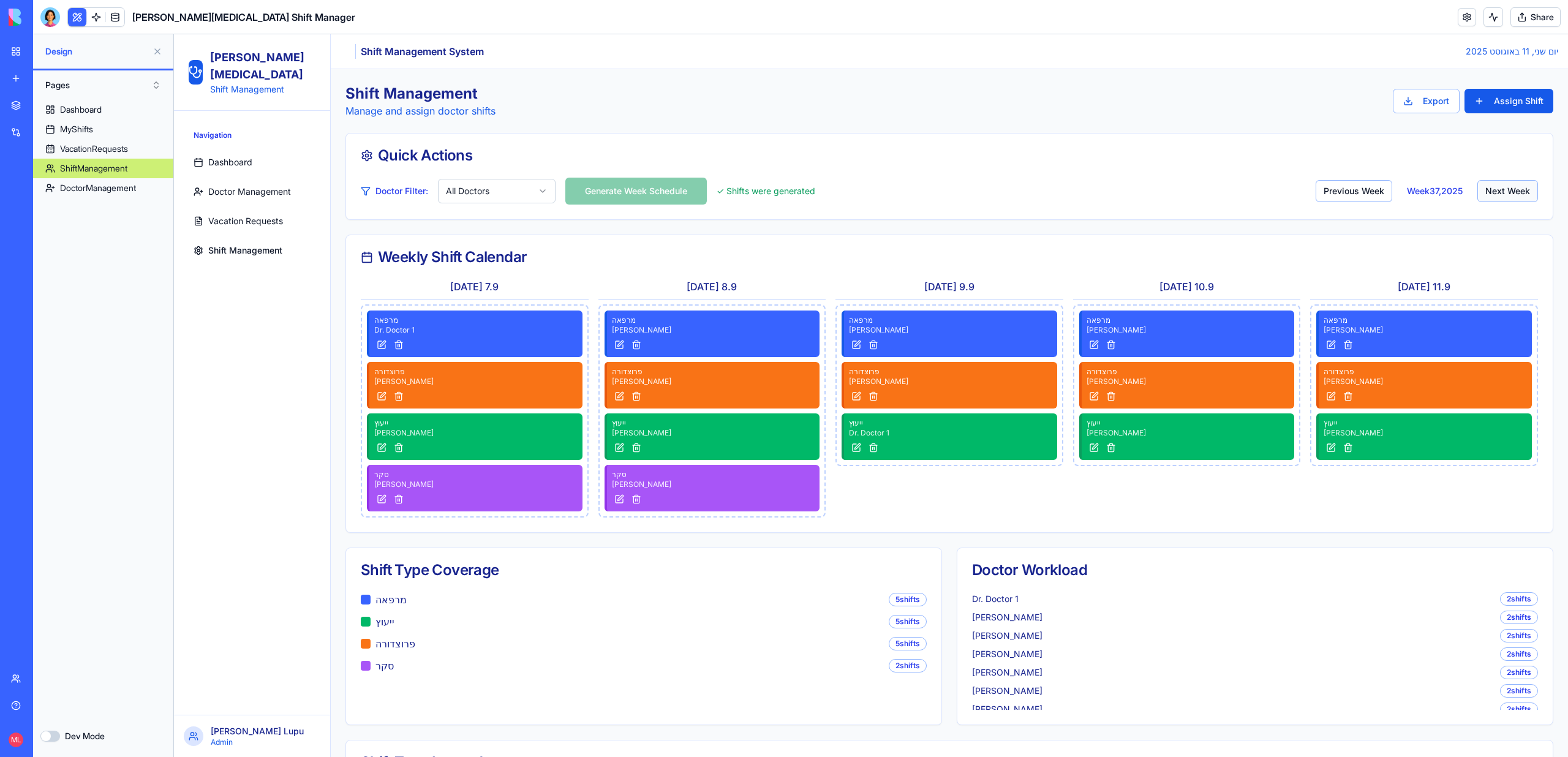
click at [1507, 198] on button "Next Week" at bounding box center [1507, 191] width 61 height 22
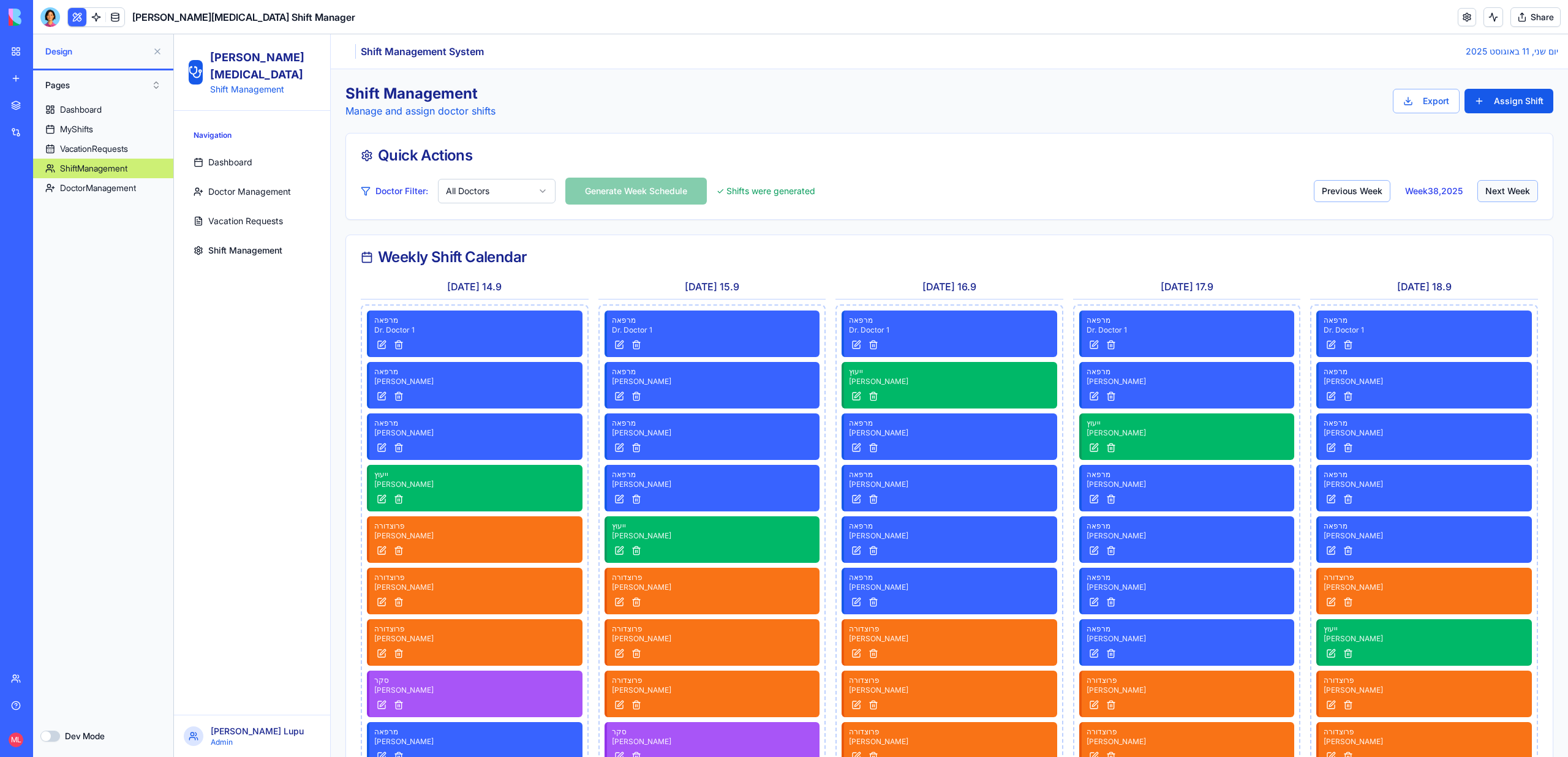
click at [1507, 198] on button "Next Week" at bounding box center [1507, 191] width 61 height 22
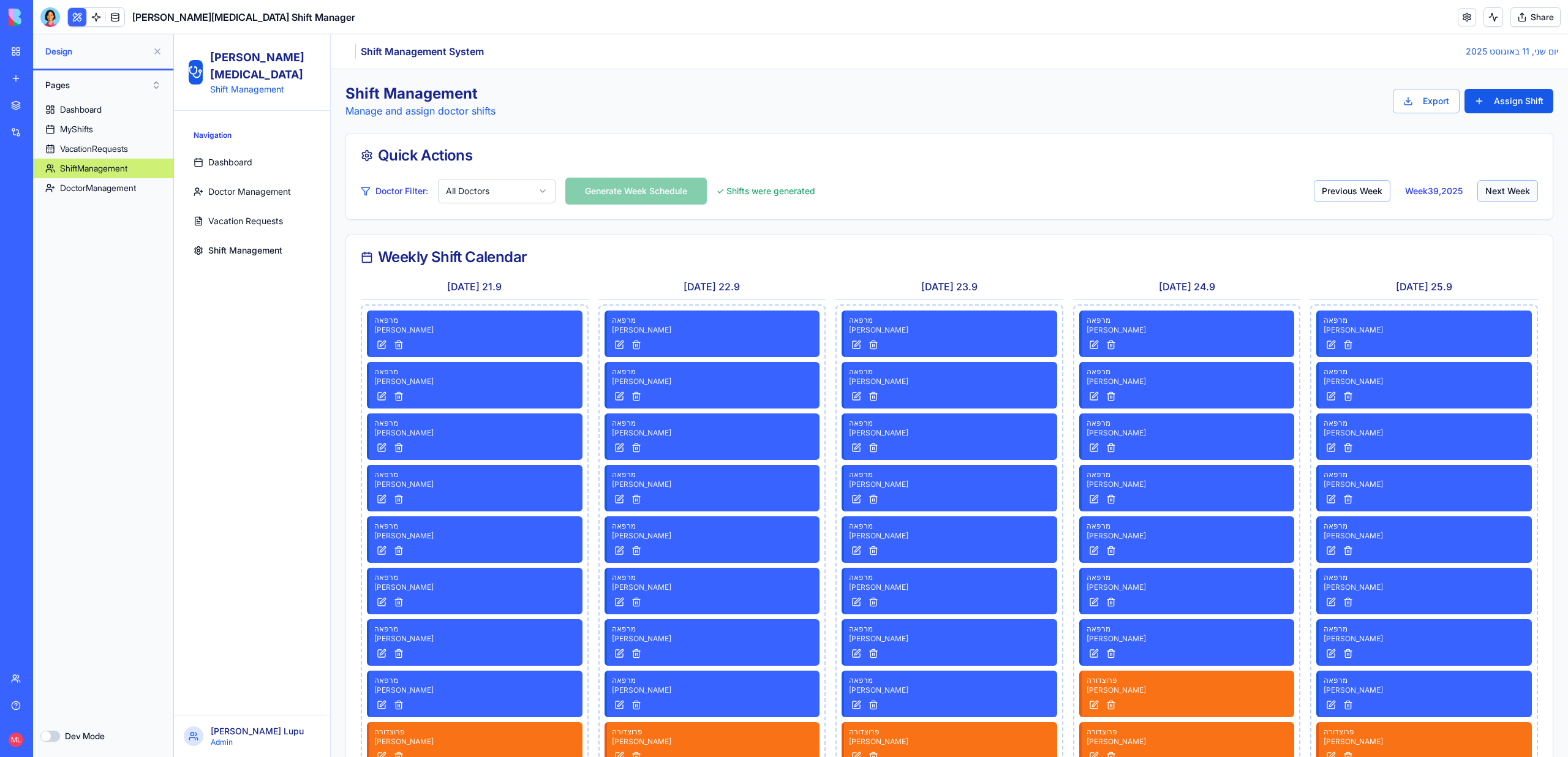
click at [1507, 198] on button "Next Week" at bounding box center [1507, 191] width 61 height 22
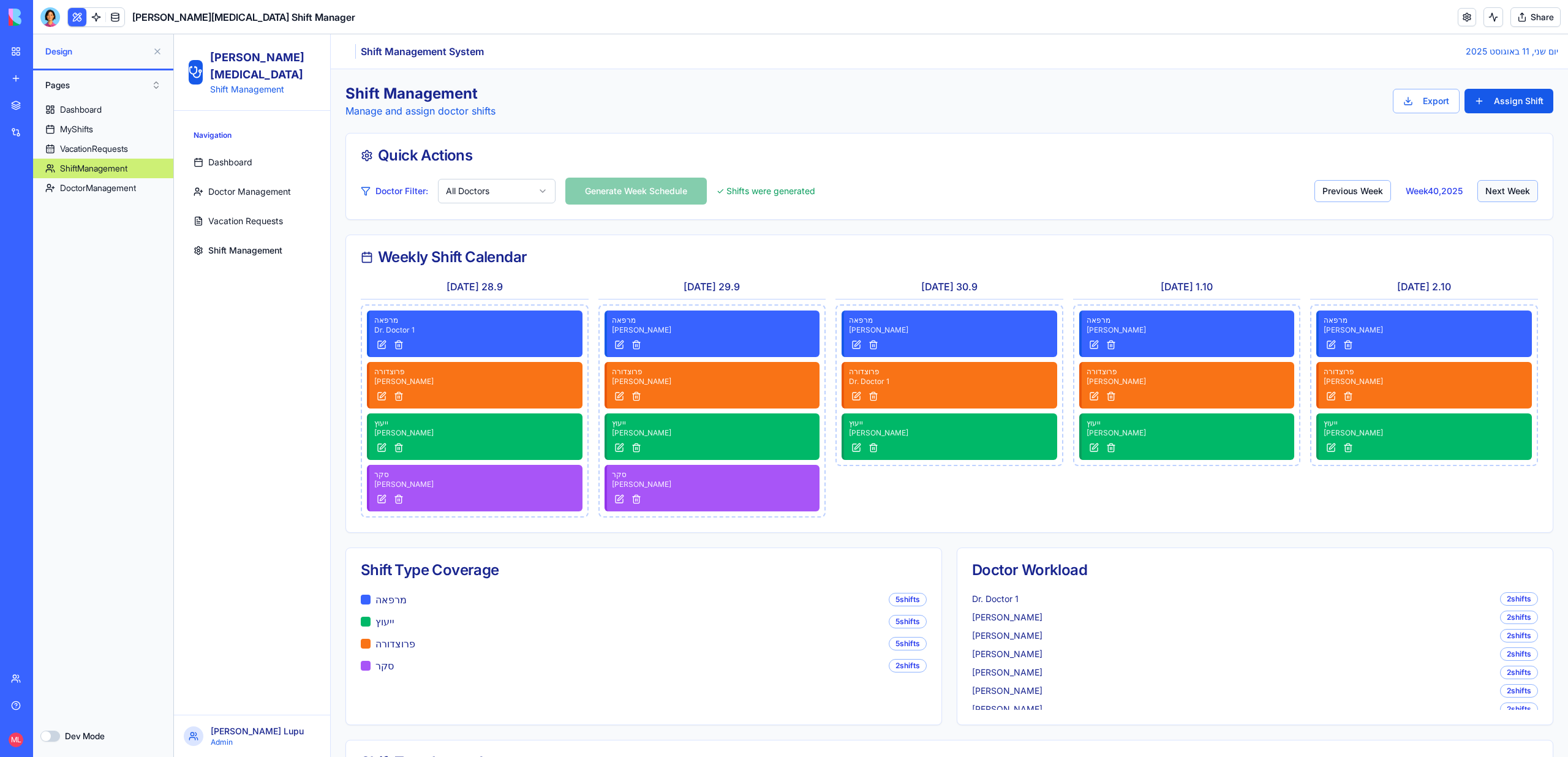
click at [1507, 198] on button "Next Week" at bounding box center [1507, 191] width 61 height 22
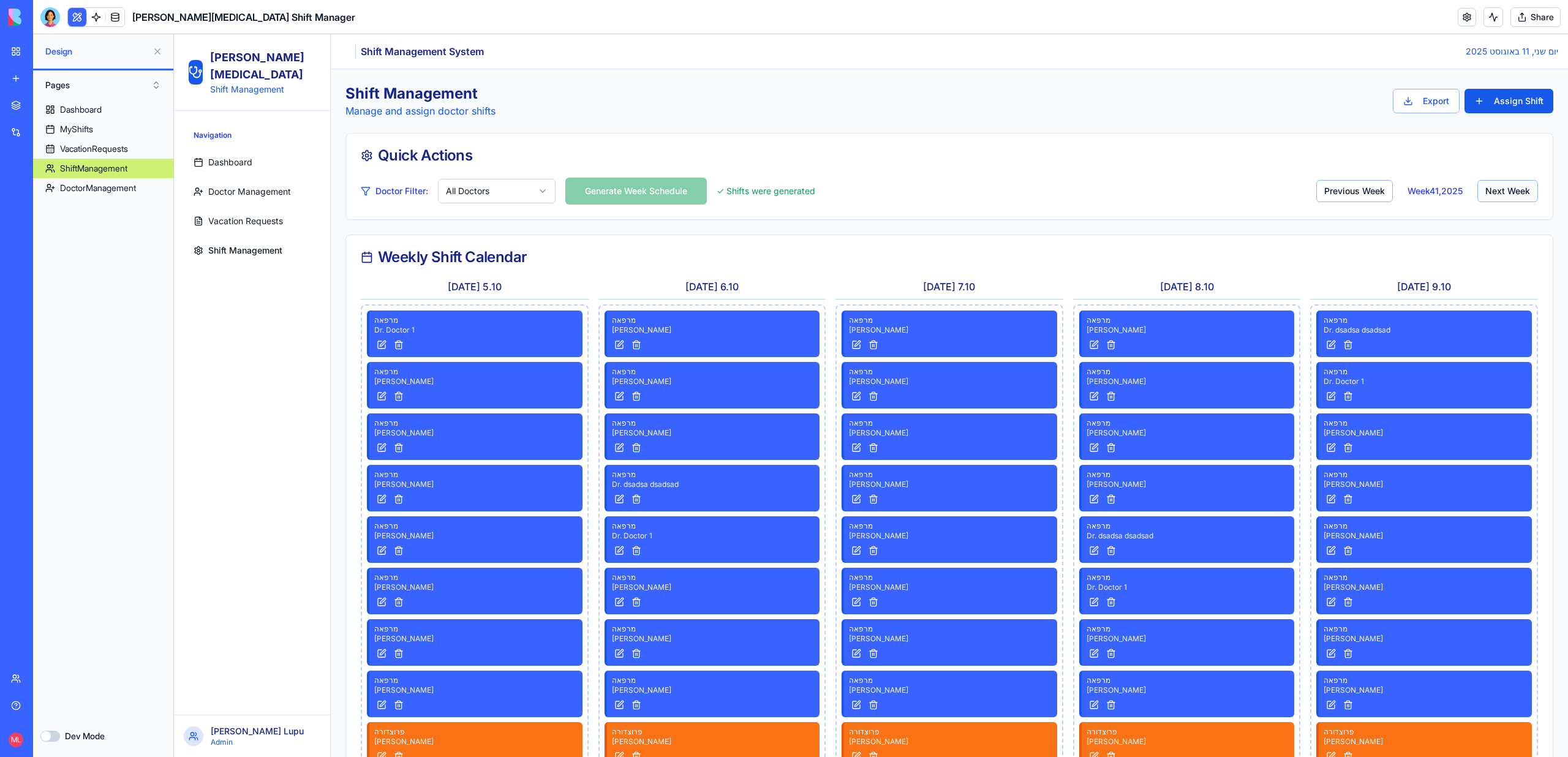
click at [1507, 198] on button "Next Week" at bounding box center [1507, 191] width 61 height 22
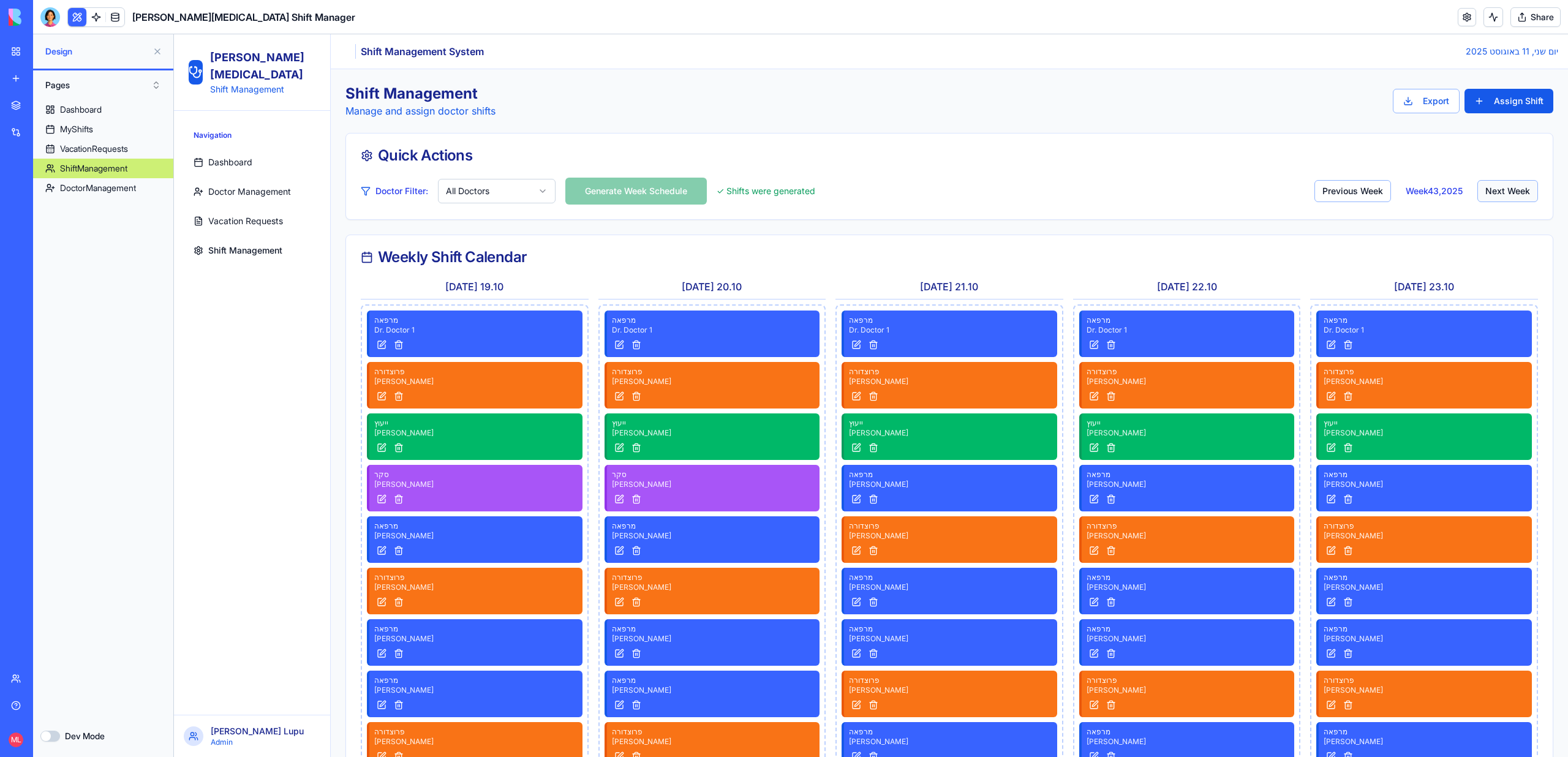
click at [1507, 198] on button "Next Week" at bounding box center [1507, 191] width 61 height 22
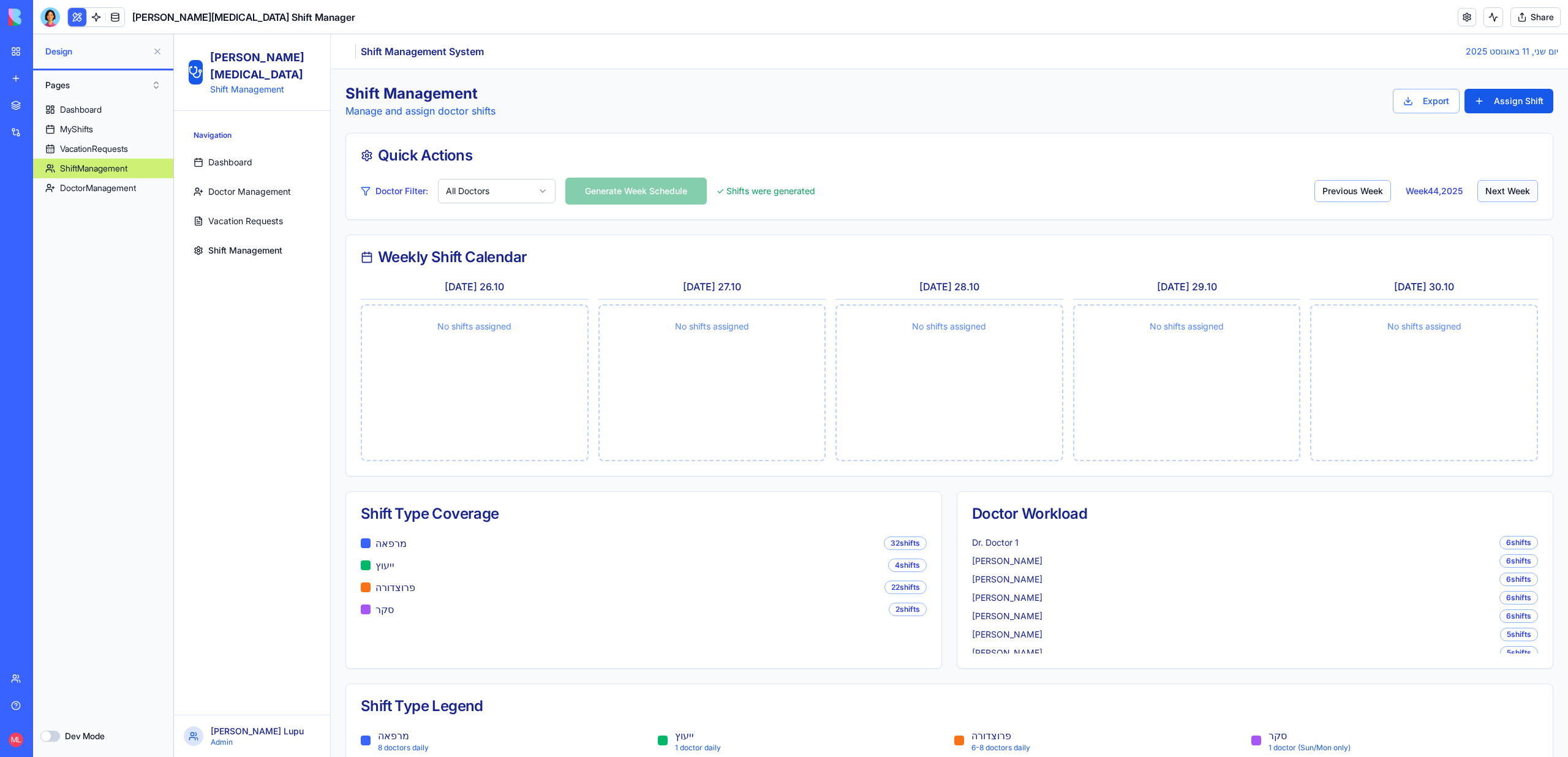
click at [1507, 198] on button "Next Week" at bounding box center [1507, 191] width 61 height 22
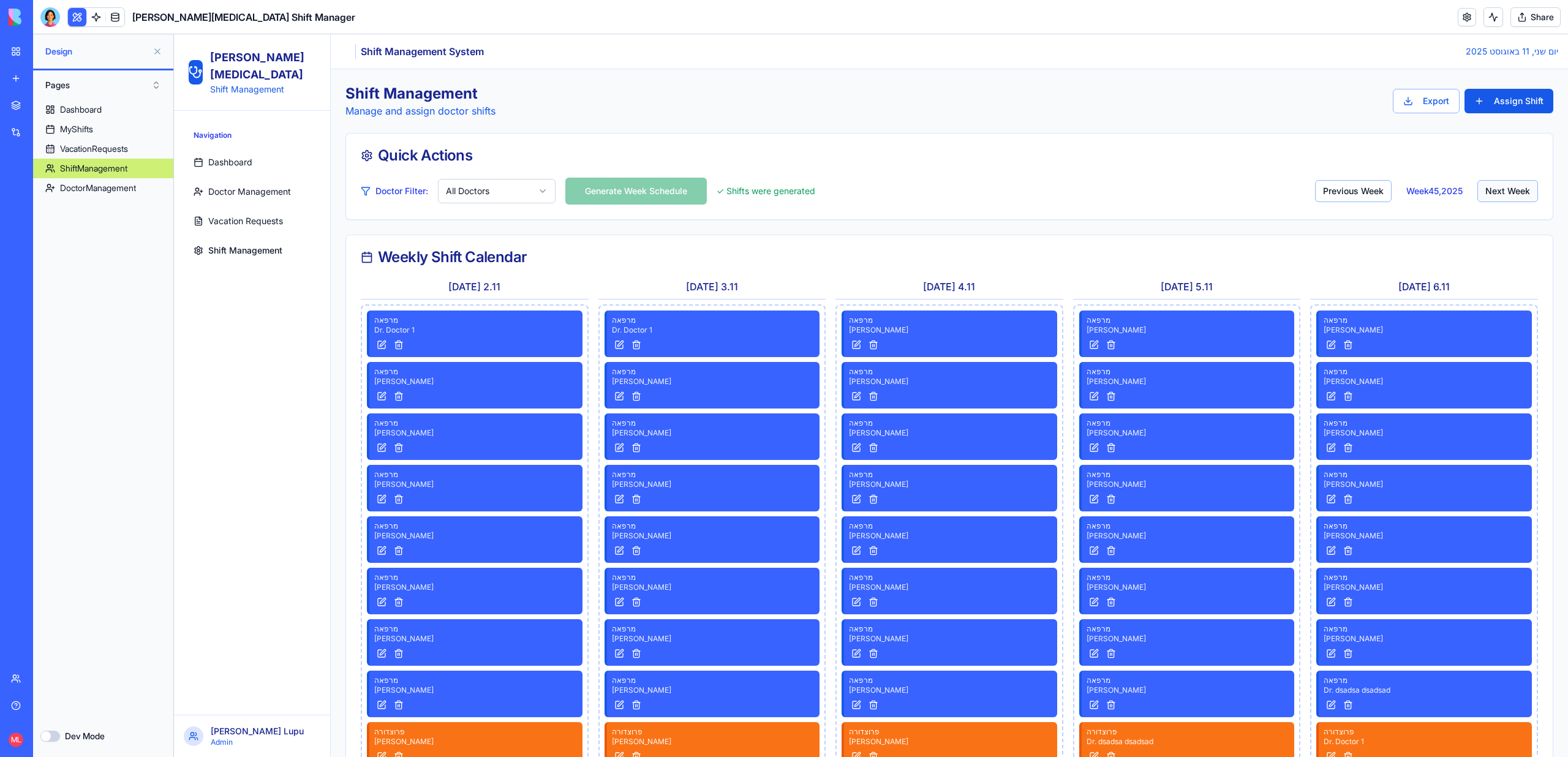
click at [1507, 198] on button "Next Week" at bounding box center [1507, 191] width 61 height 22
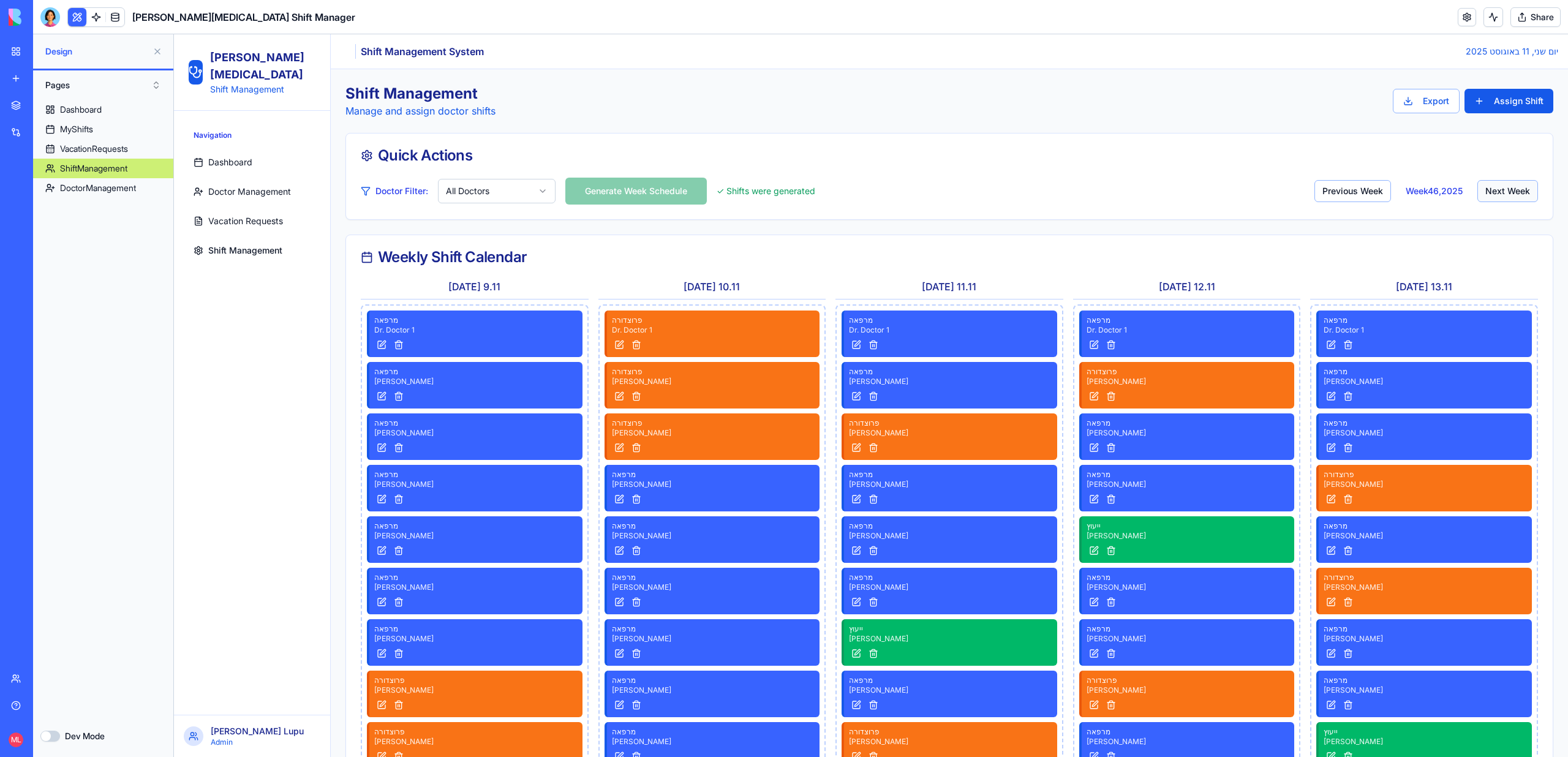
click at [1507, 198] on button "Next Week" at bounding box center [1507, 191] width 61 height 22
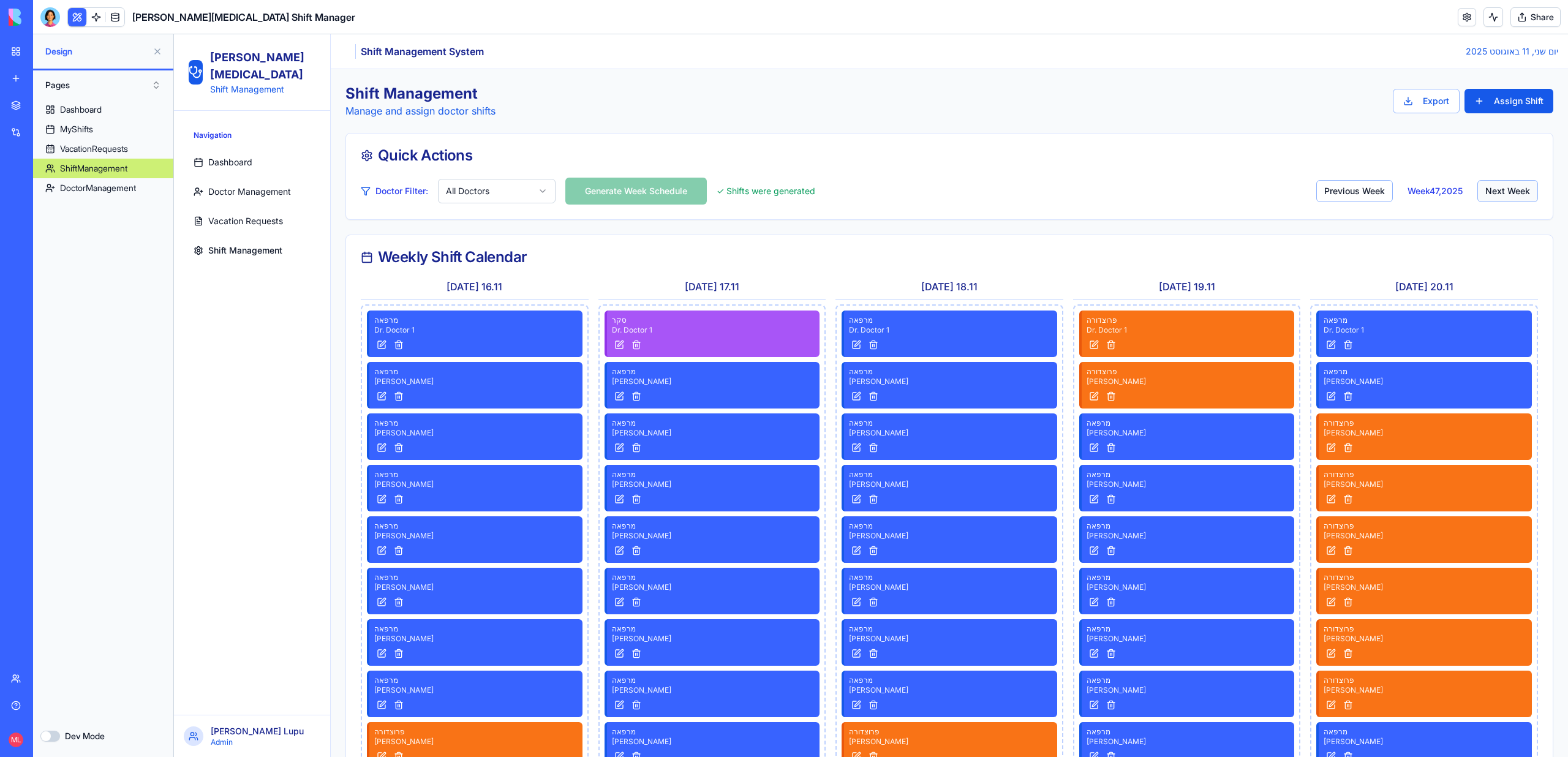
click at [1507, 198] on button "Next Week" at bounding box center [1507, 191] width 61 height 22
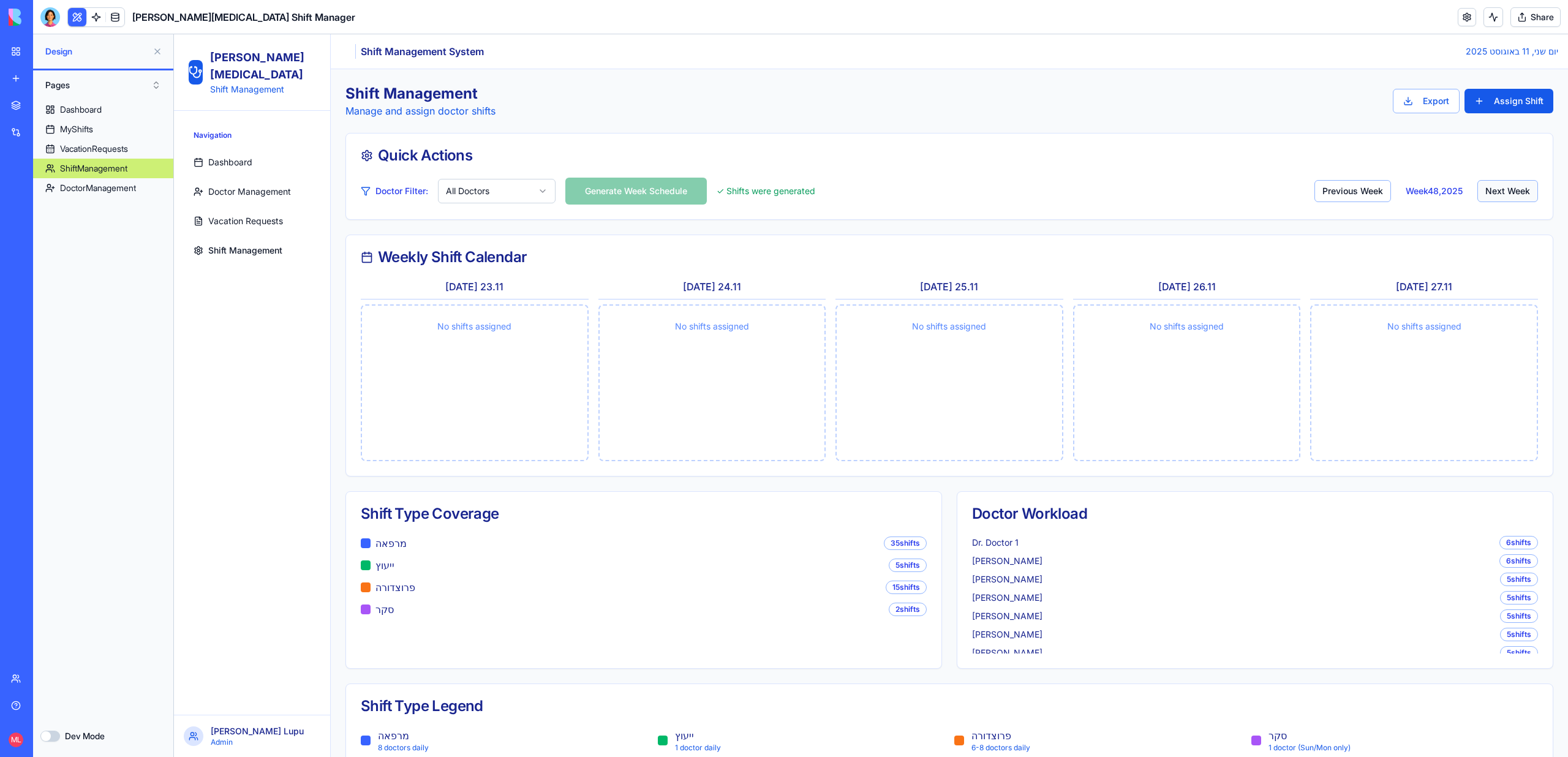
click at [1507, 198] on button "Next Week" at bounding box center [1507, 191] width 61 height 22
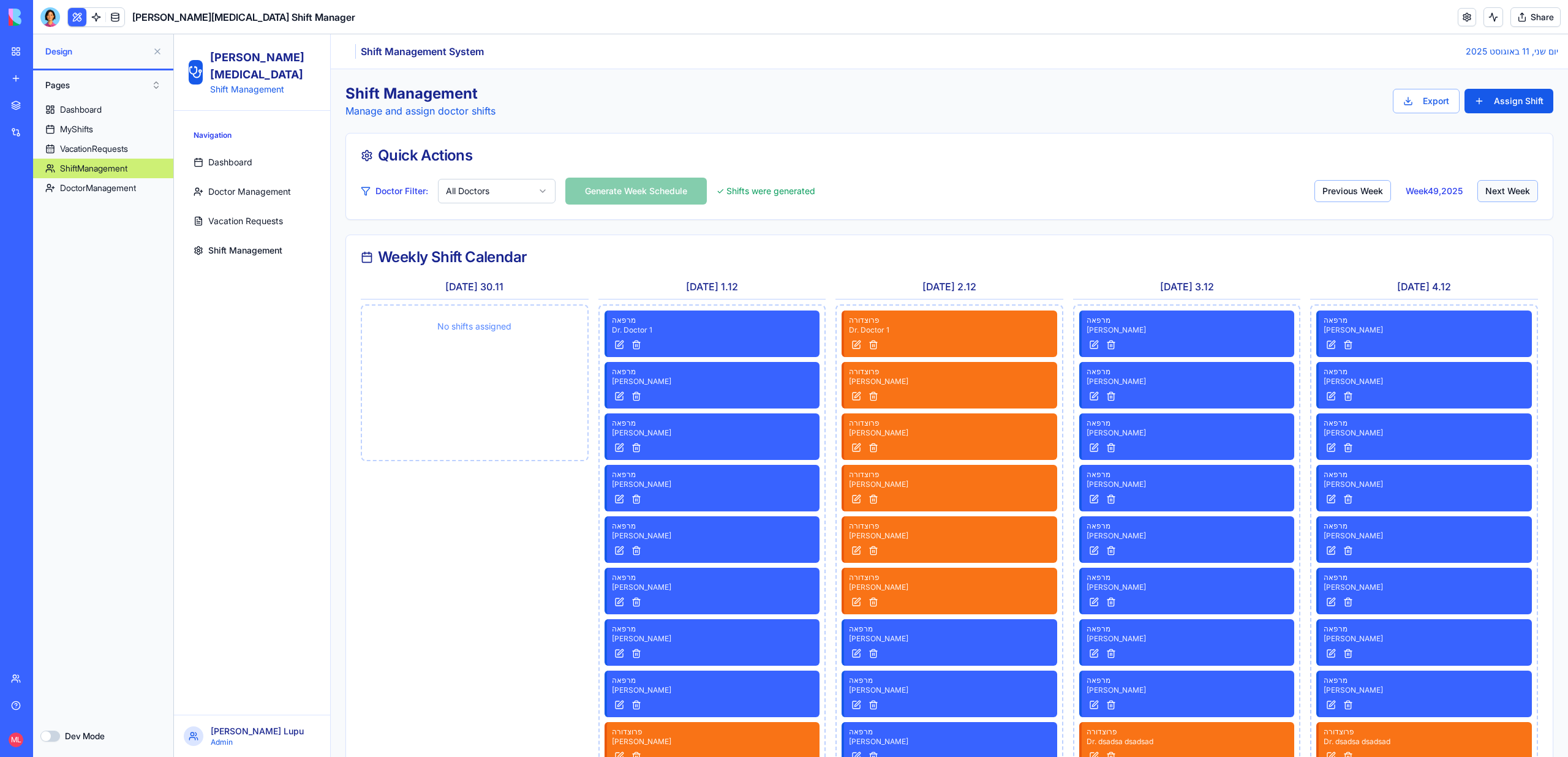
click at [1507, 198] on button "Next Week" at bounding box center [1507, 191] width 61 height 22
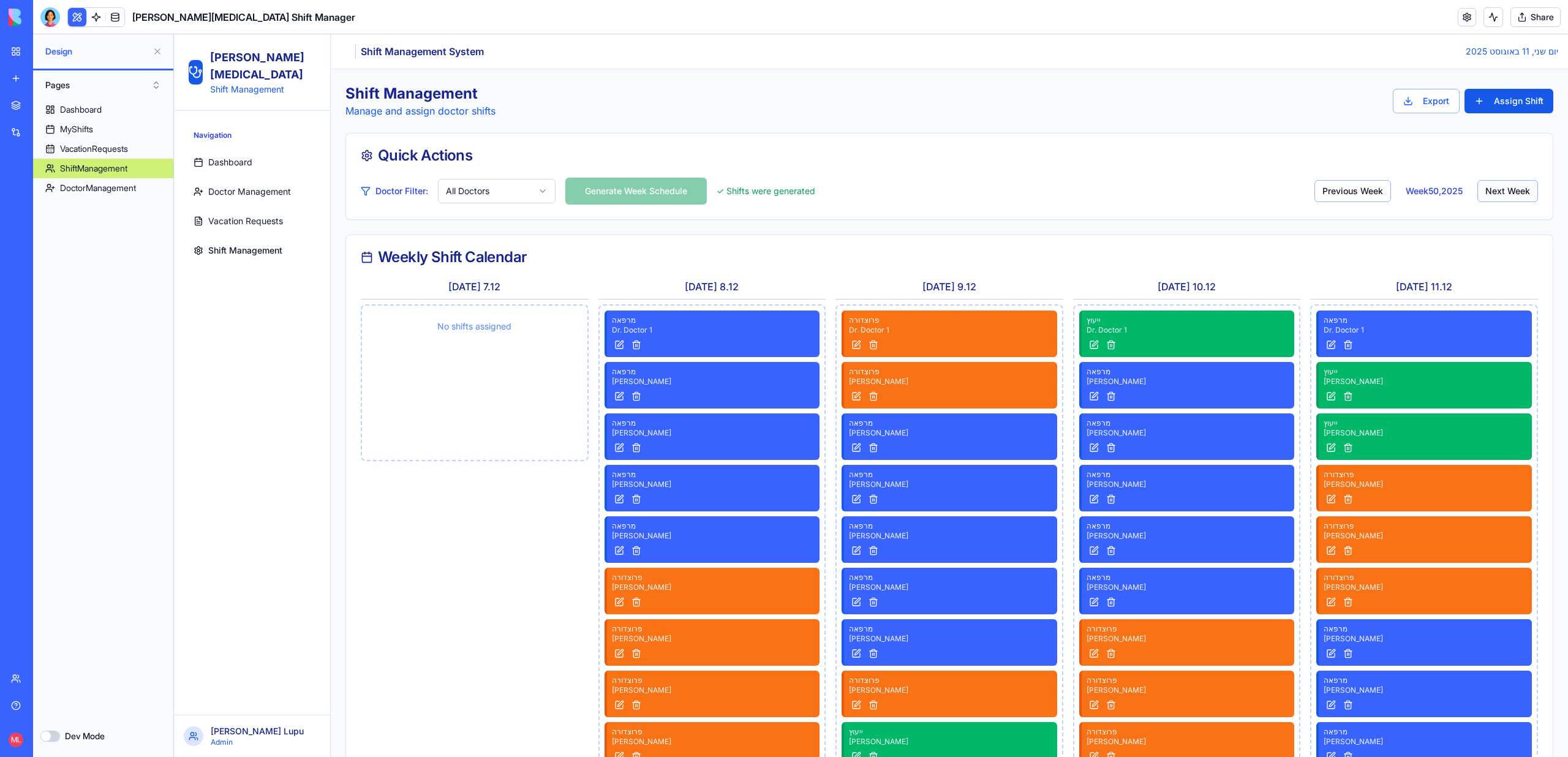
click at [1507, 198] on button "Next Week" at bounding box center [1507, 191] width 61 height 22
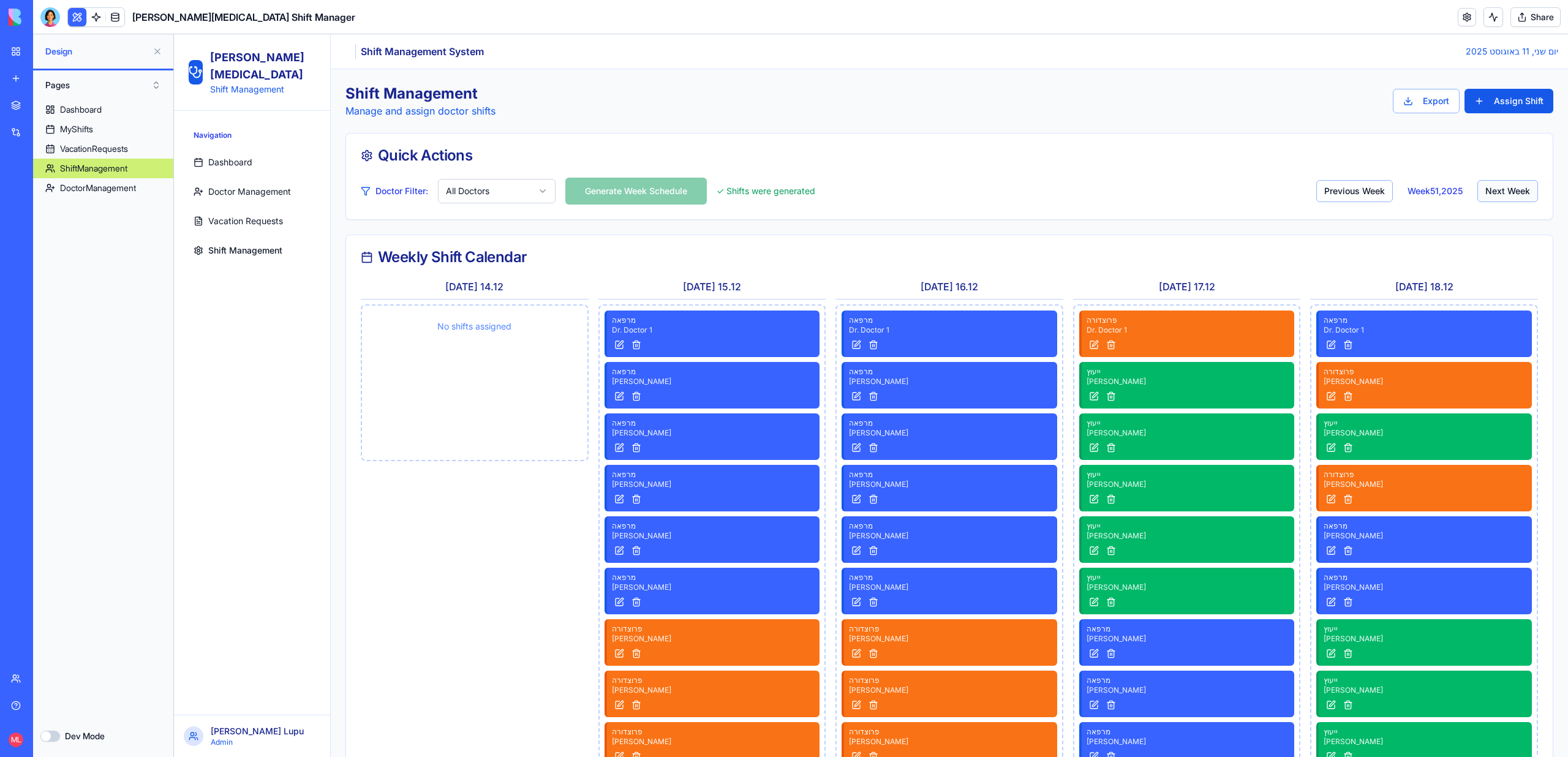
click at [1507, 198] on button "Next Week" at bounding box center [1507, 191] width 61 height 22
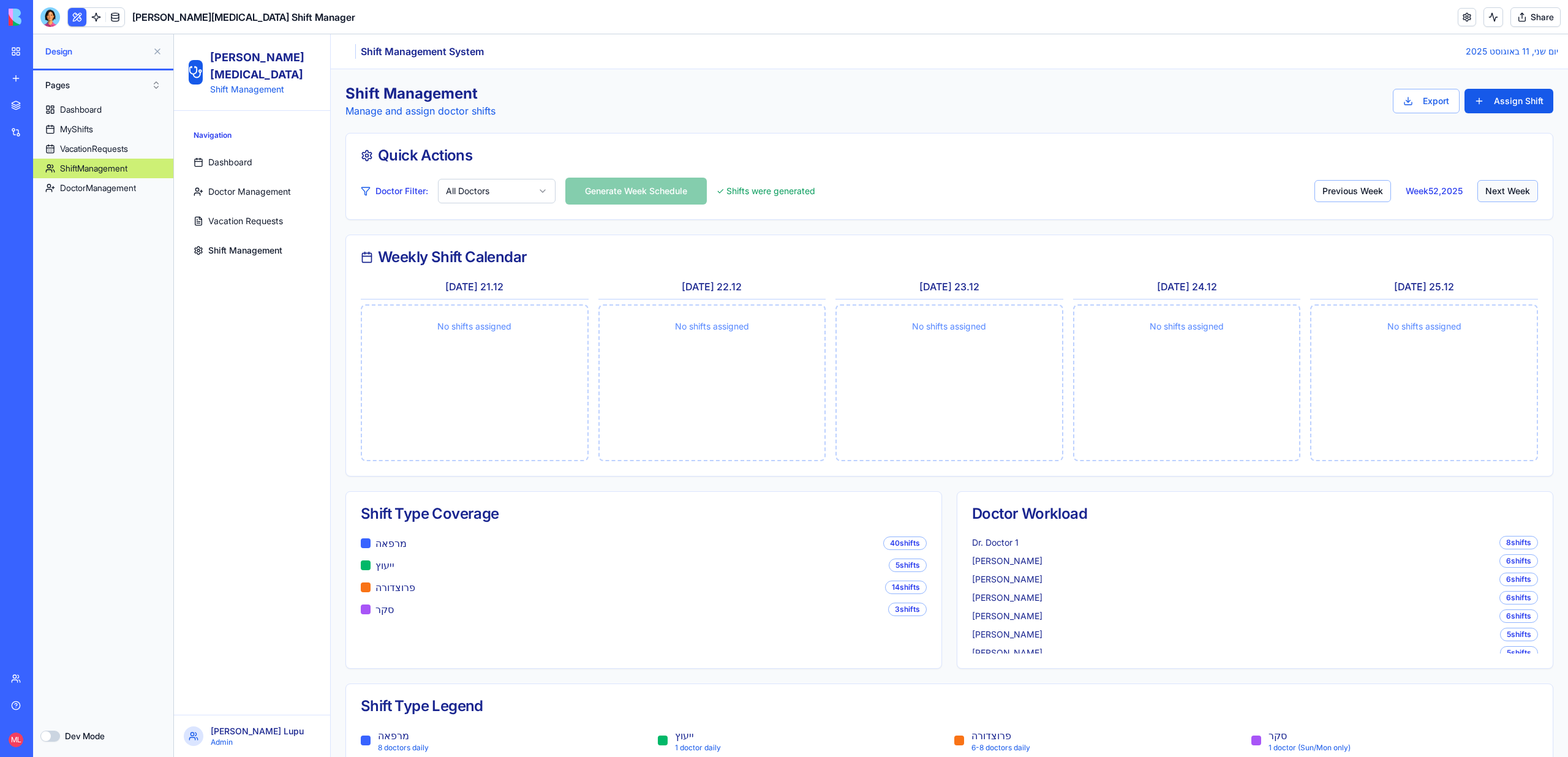
click at [1507, 198] on button "Next Week" at bounding box center [1507, 191] width 61 height 22
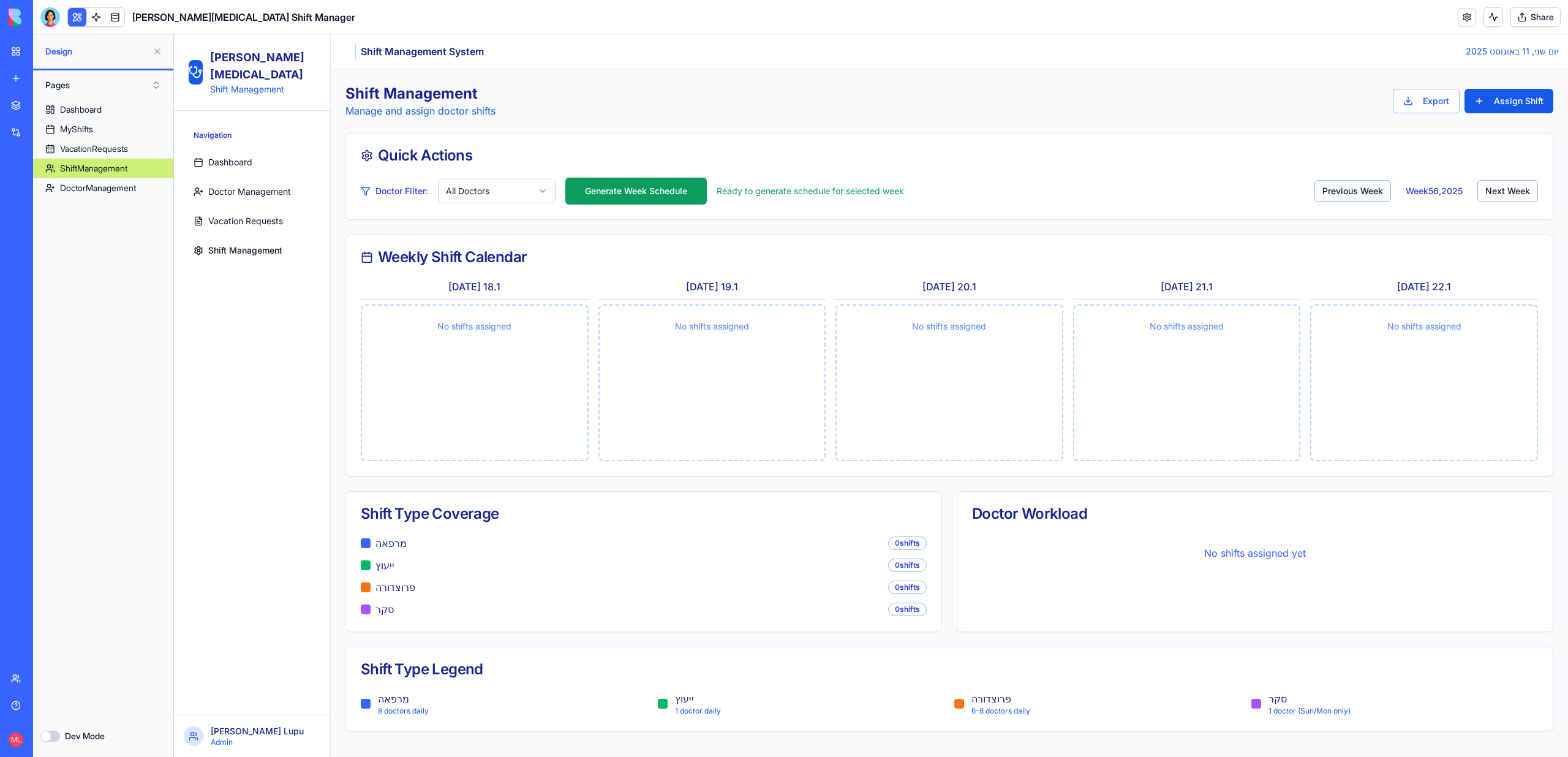
click at [1363, 192] on button "Previous Week" at bounding box center [1353, 191] width 77 height 22
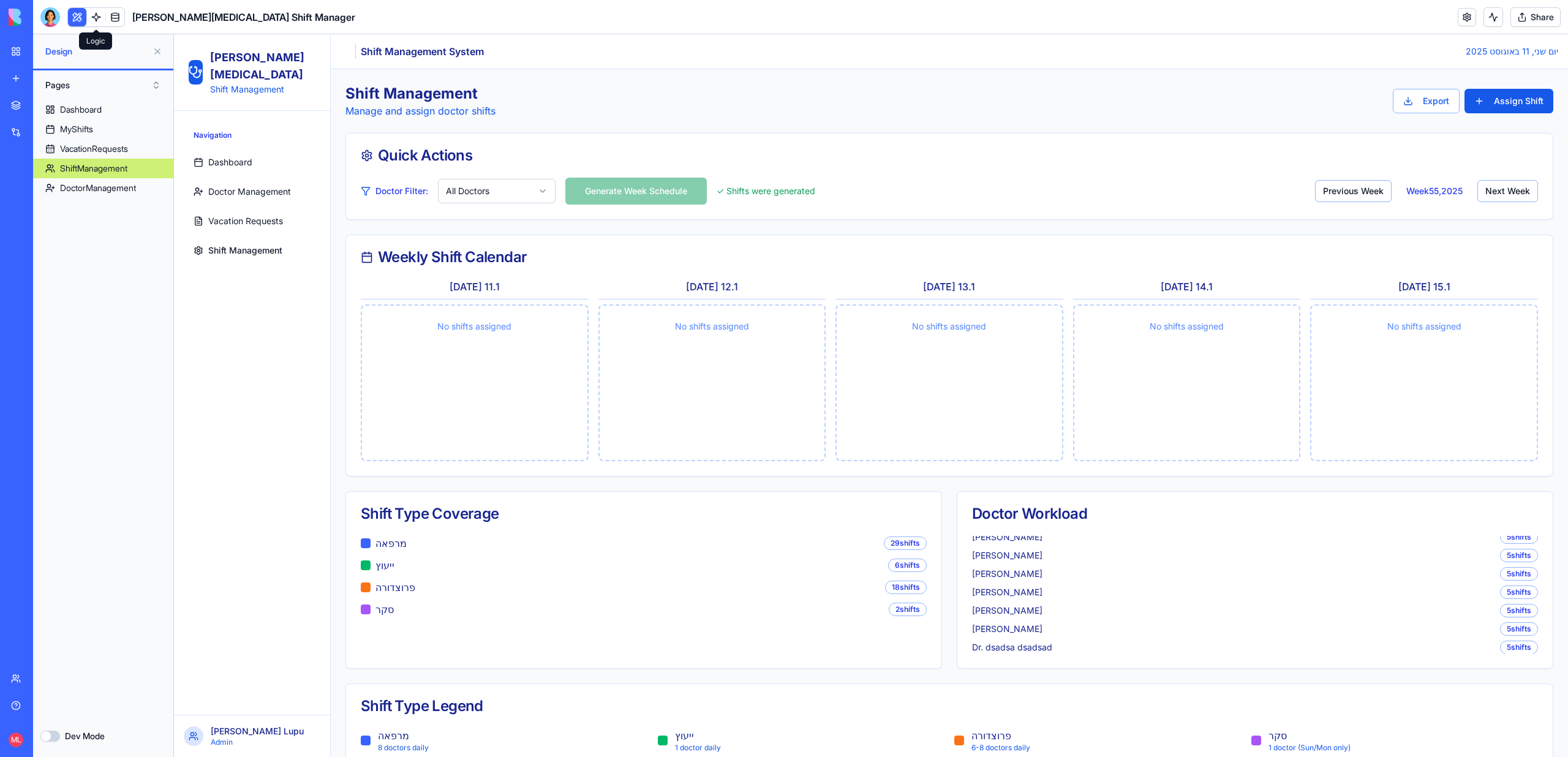
click at [95, 10] on link at bounding box center [96, 17] width 18 height 18
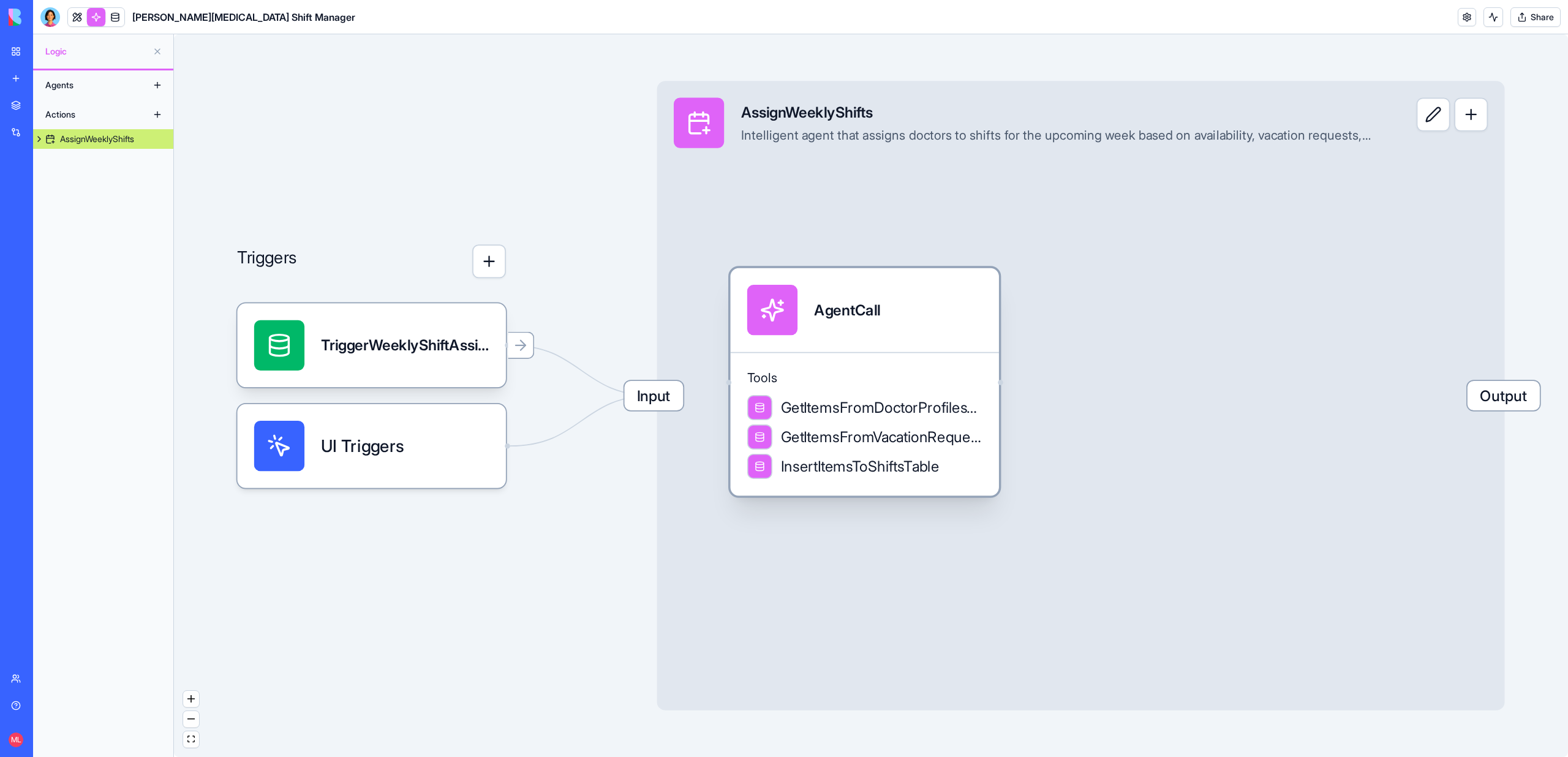
click at [839, 392] on div "Tools GetItemsFromDoctorProfilesTable GetItemsFromVacationRequestsTable InsertI…" at bounding box center [864, 424] width 268 height 144
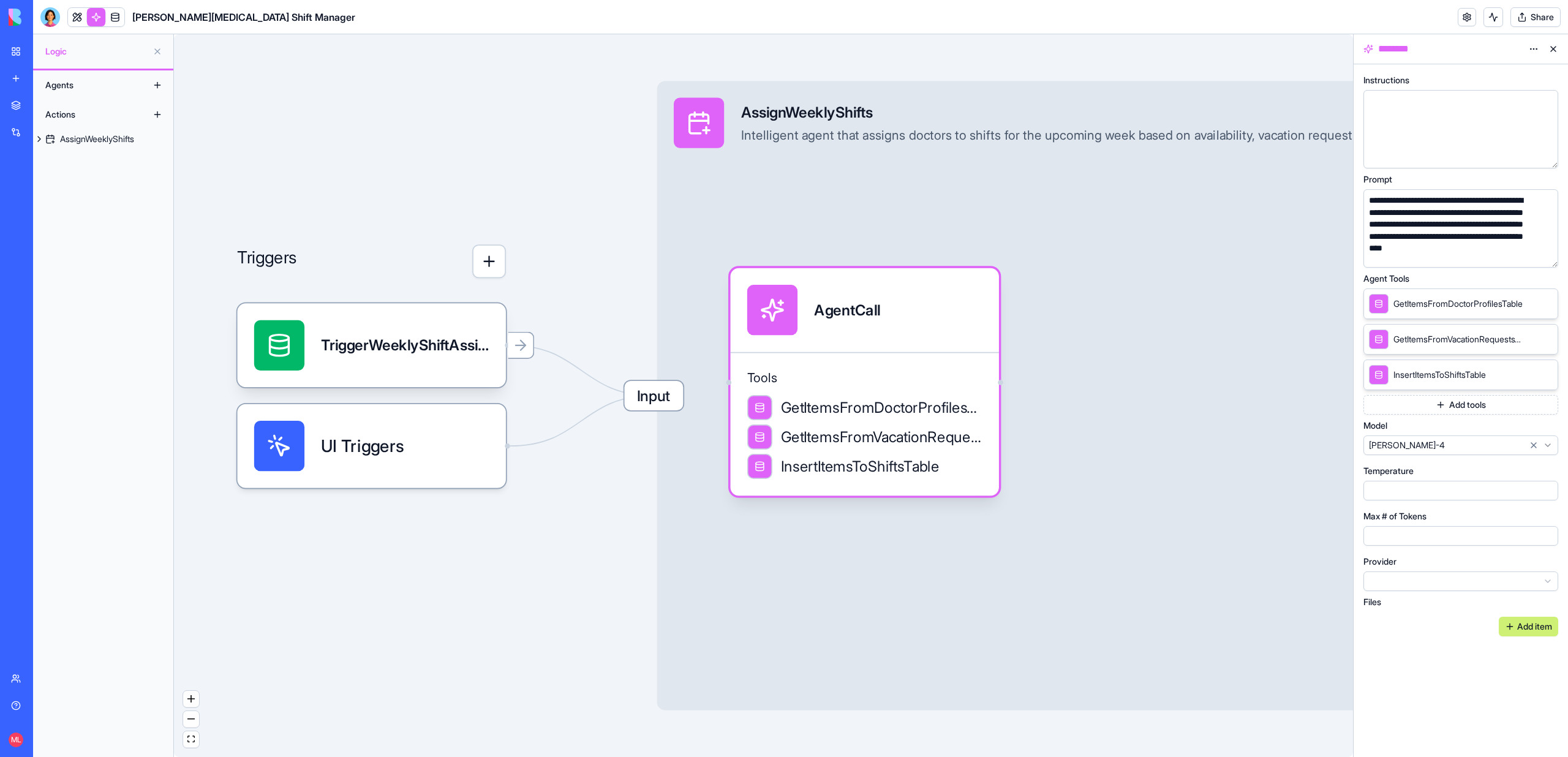
click at [1548, 256] on button "button" at bounding box center [1546, 255] width 20 height 20
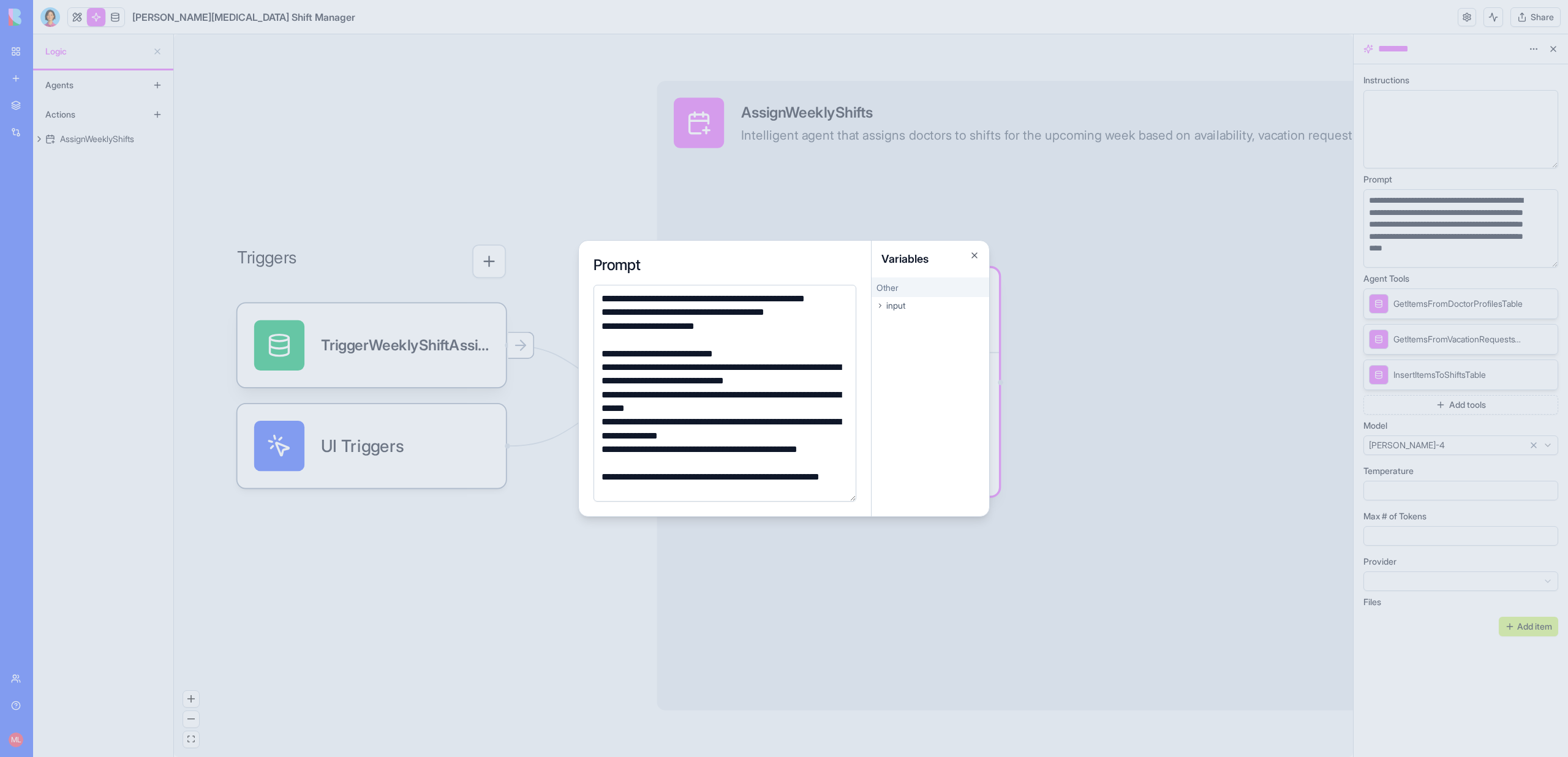
scroll to position [639, 0]
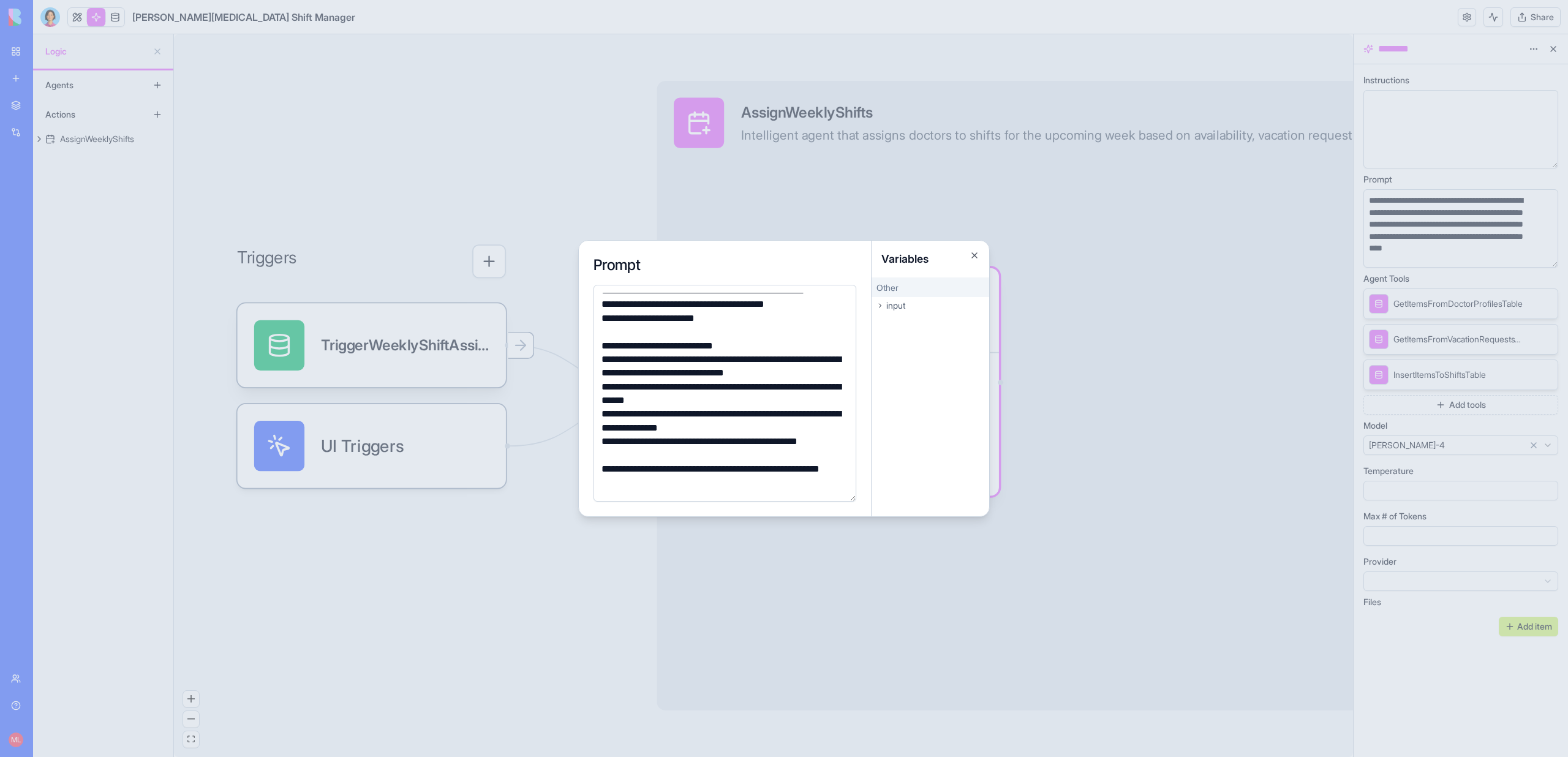
click at [346, 117] on div at bounding box center [784, 378] width 1568 height 757
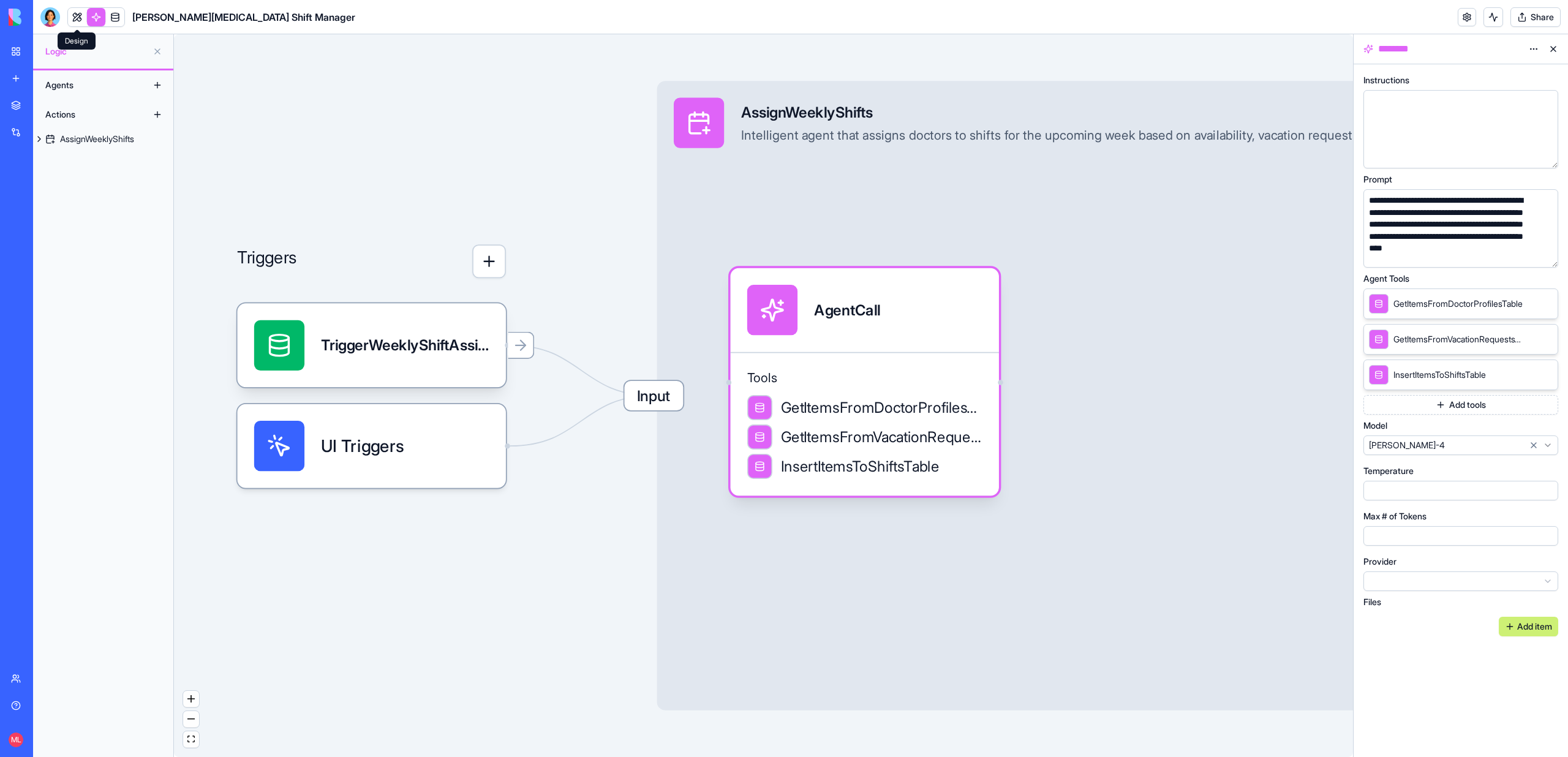
click at [75, 15] on link at bounding box center [77, 17] width 18 height 18
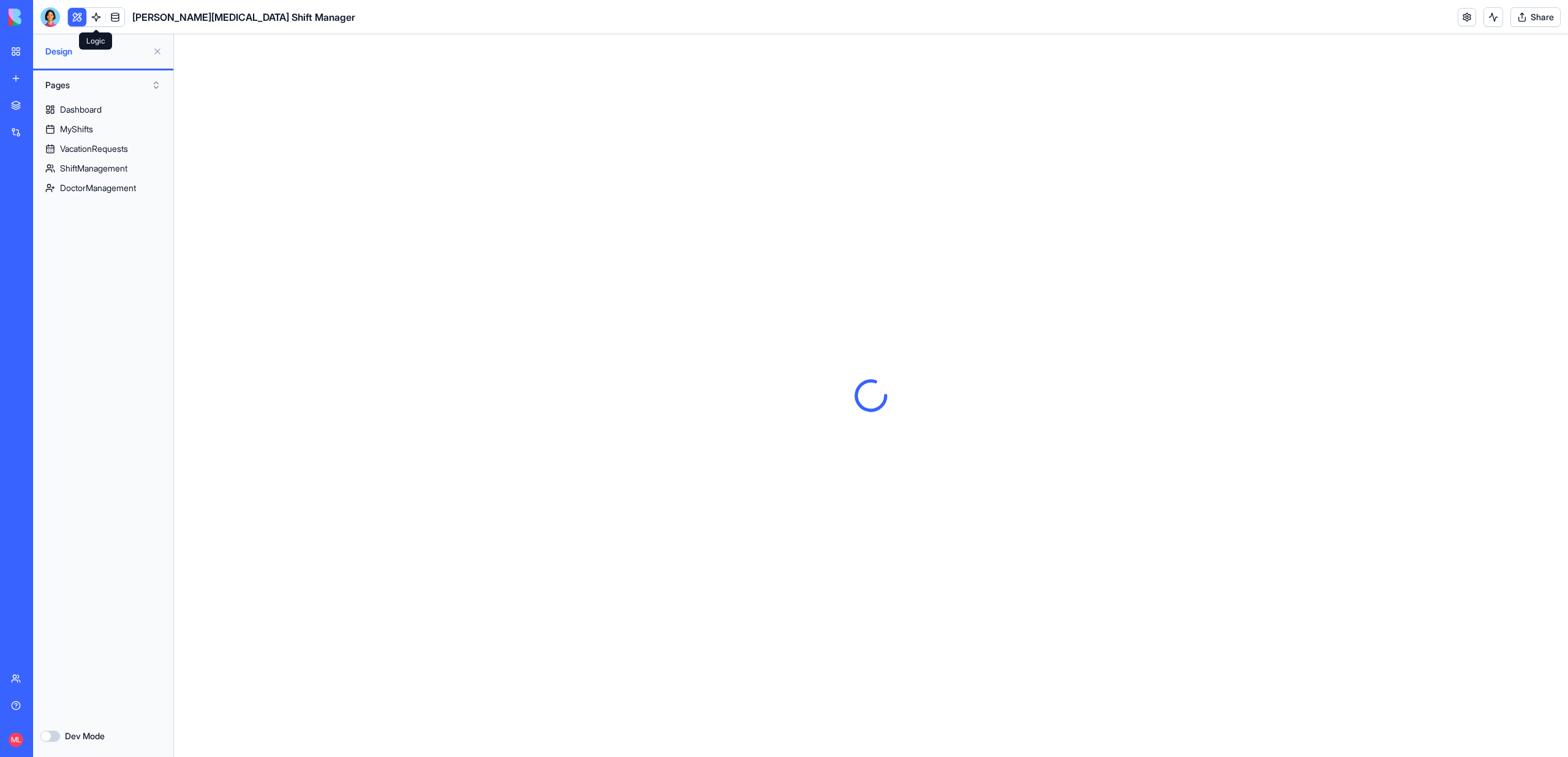
click at [99, 21] on link at bounding box center [96, 17] width 18 height 18
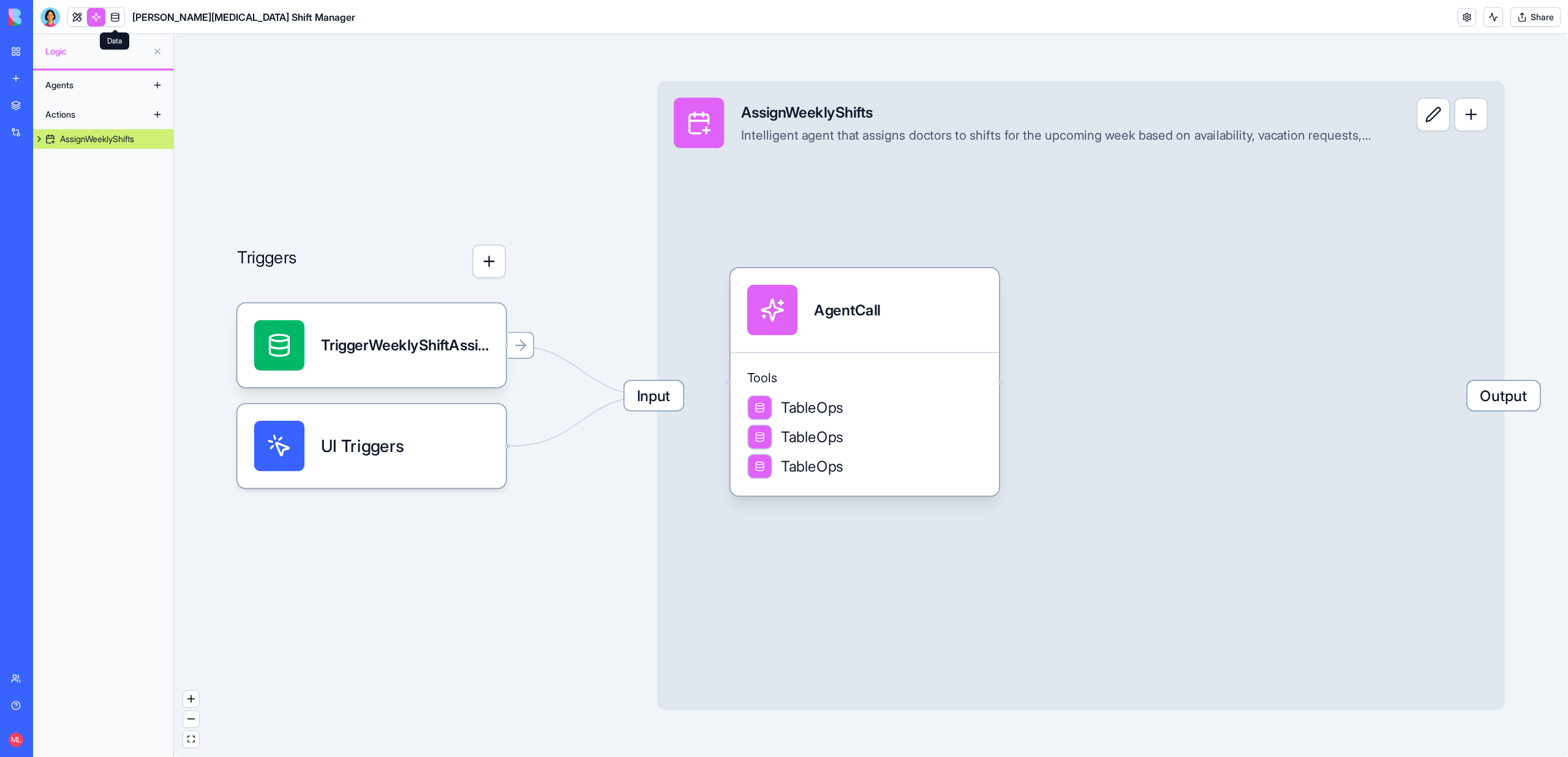
click at [121, 14] on link at bounding box center [115, 17] width 18 height 18
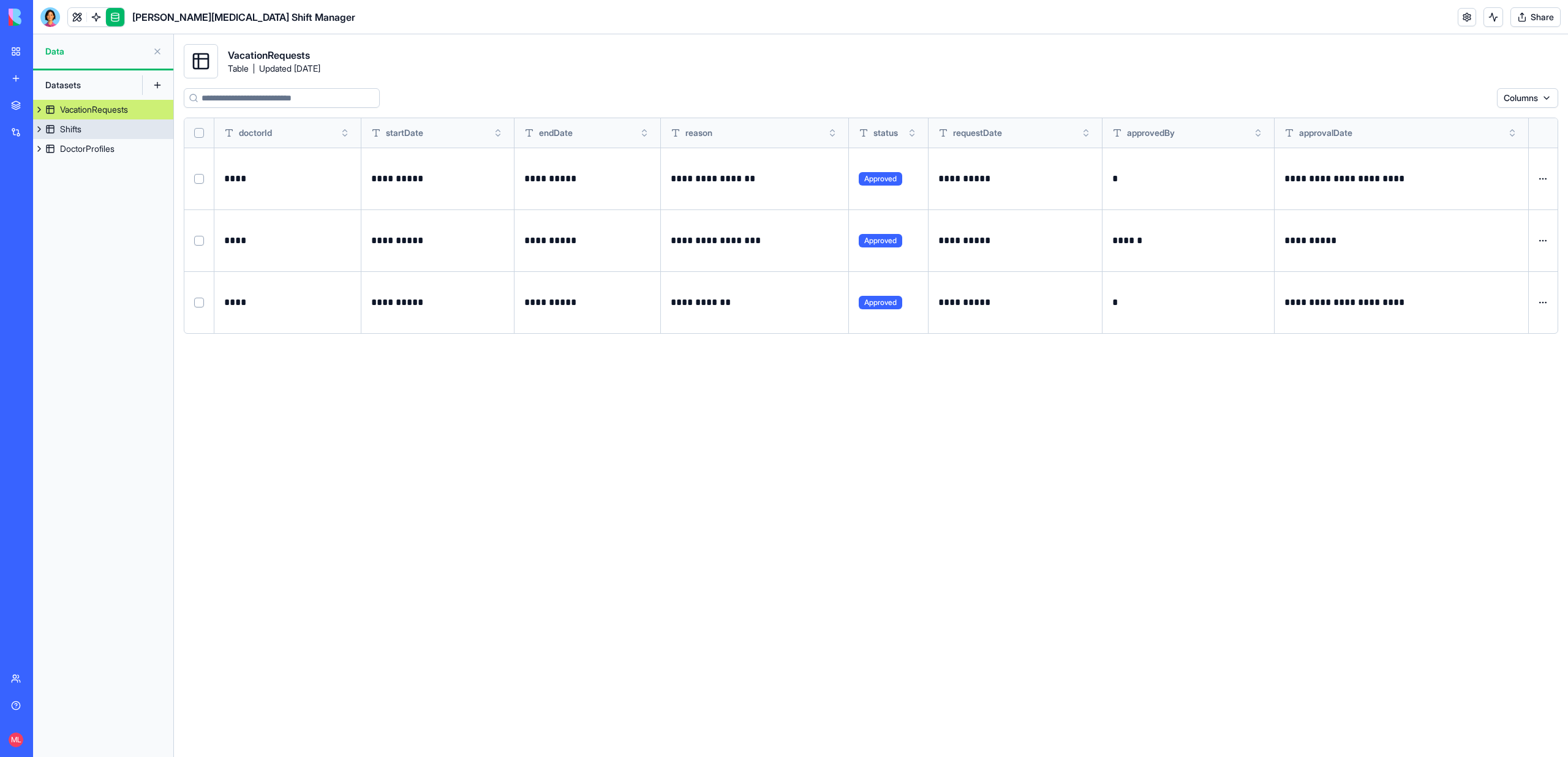
click at [75, 127] on div "Shifts" at bounding box center [70, 129] width 21 height 12
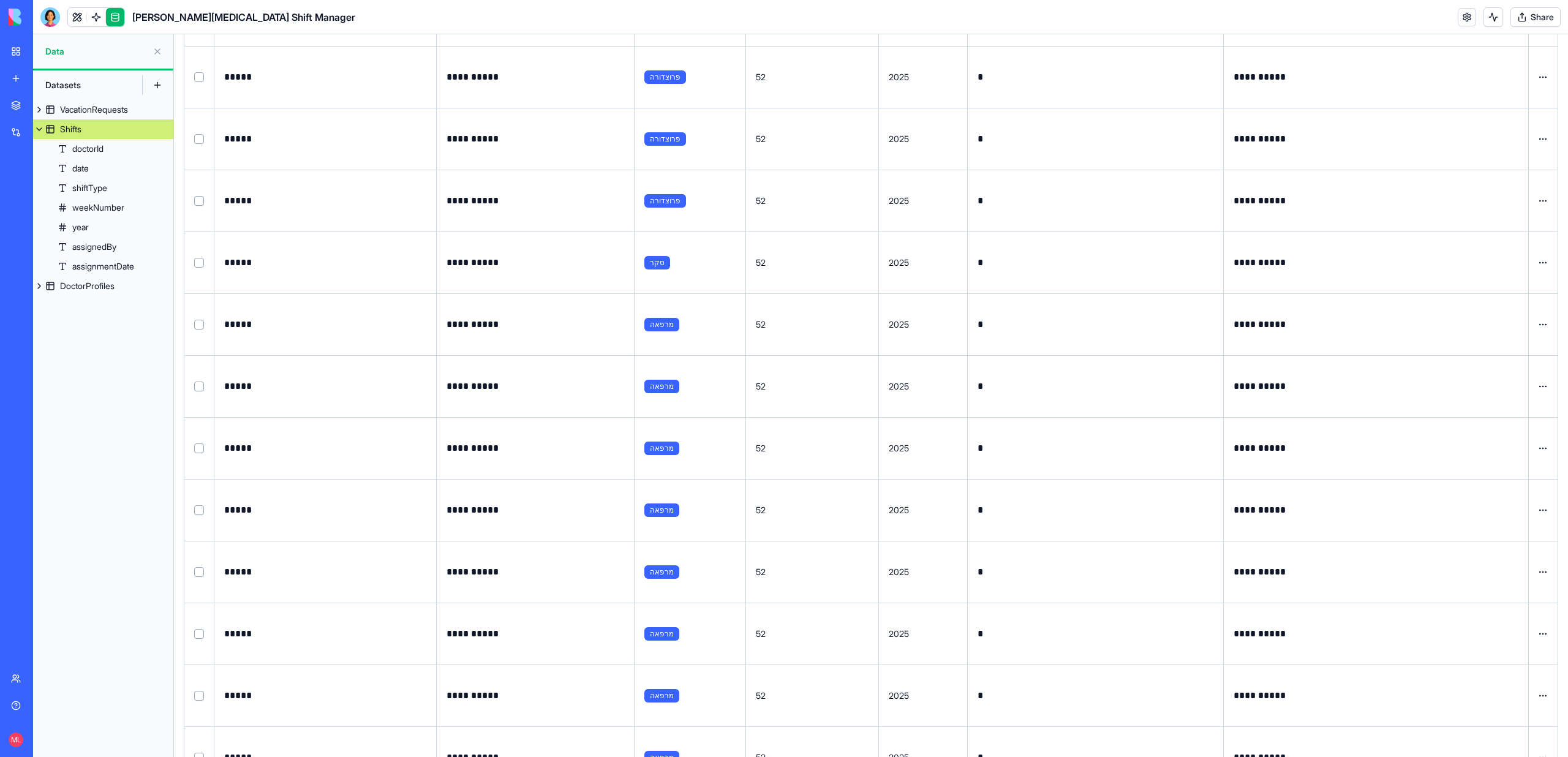
scroll to position [59052, 0]
